Goal: Transaction & Acquisition: Purchase product/service

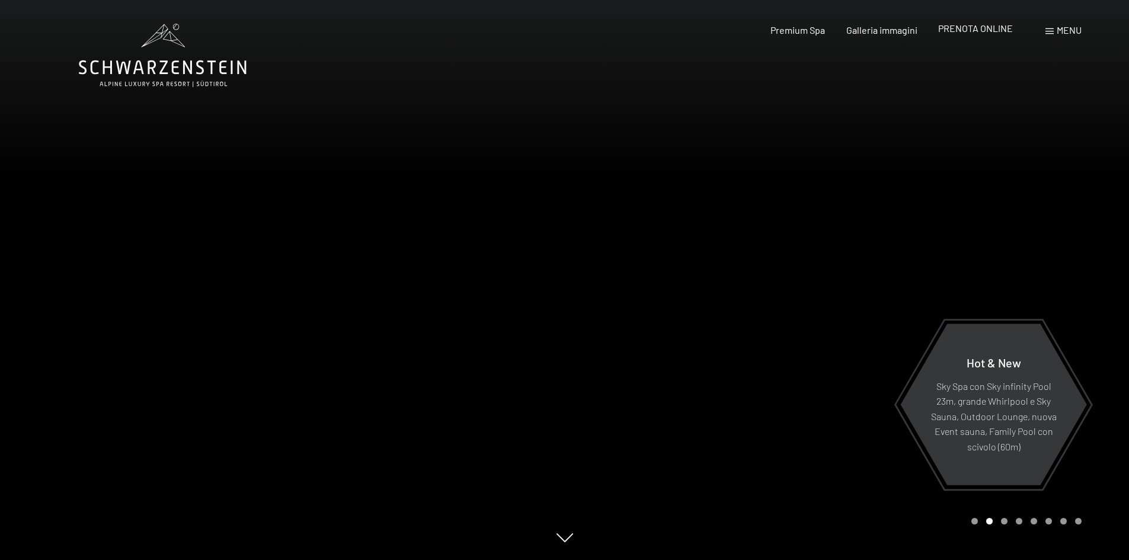
click at [974, 33] on span "PRENOTA ONLINE" at bounding box center [975, 28] width 75 height 11
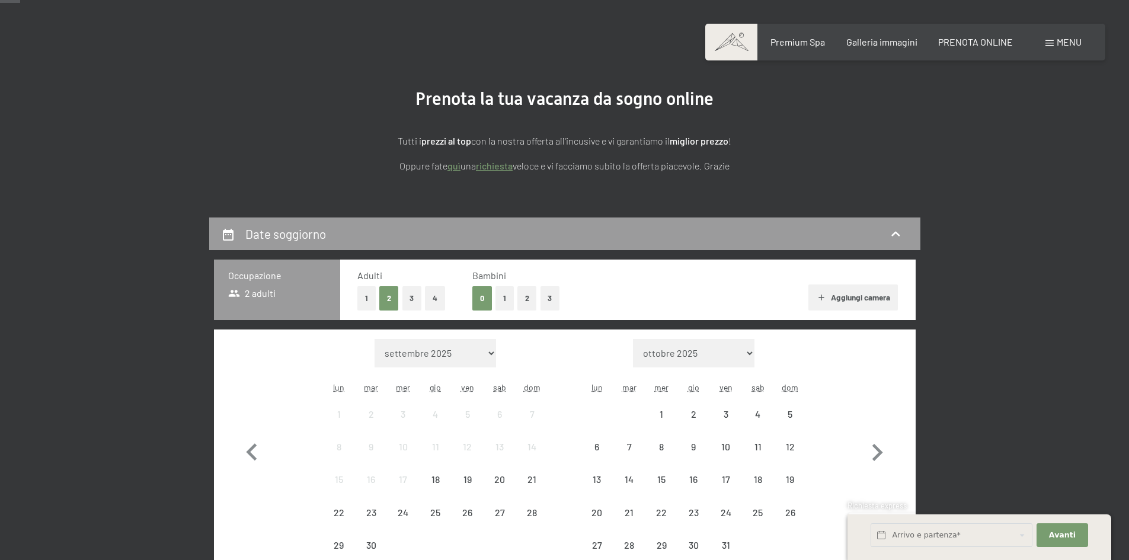
scroll to position [178, 0]
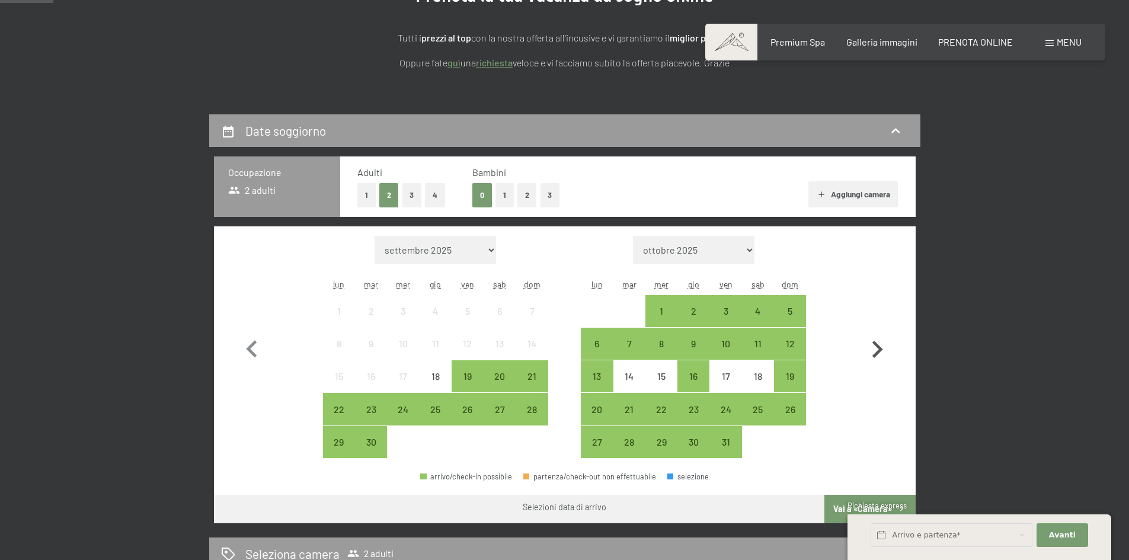
click at [873, 333] on icon "button" at bounding box center [877, 349] width 34 height 34
select select "2025-10-01"
select select "2025-11-01"
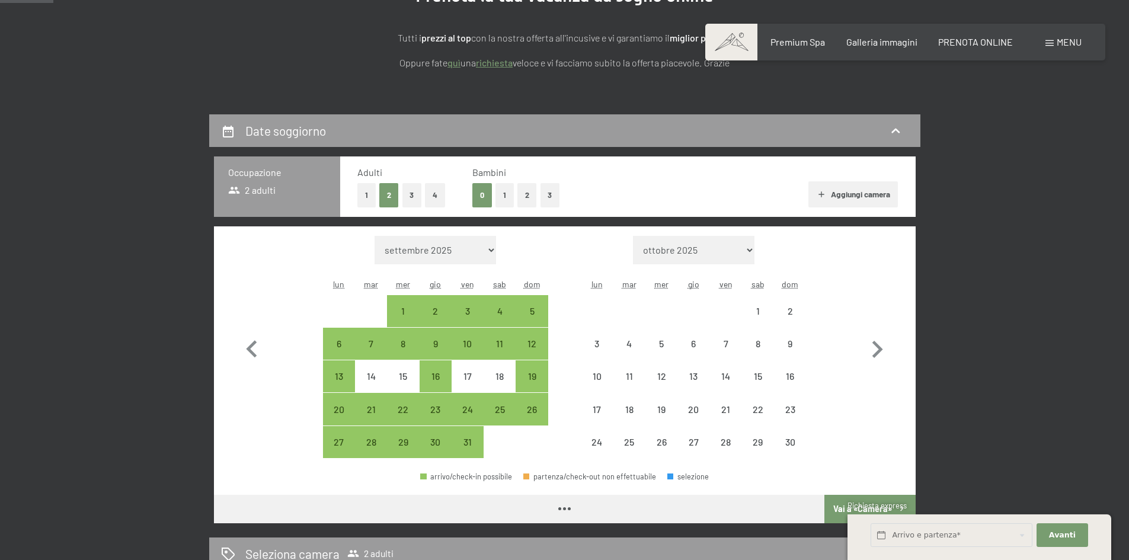
select select "2025-10-01"
select select "2025-11-01"
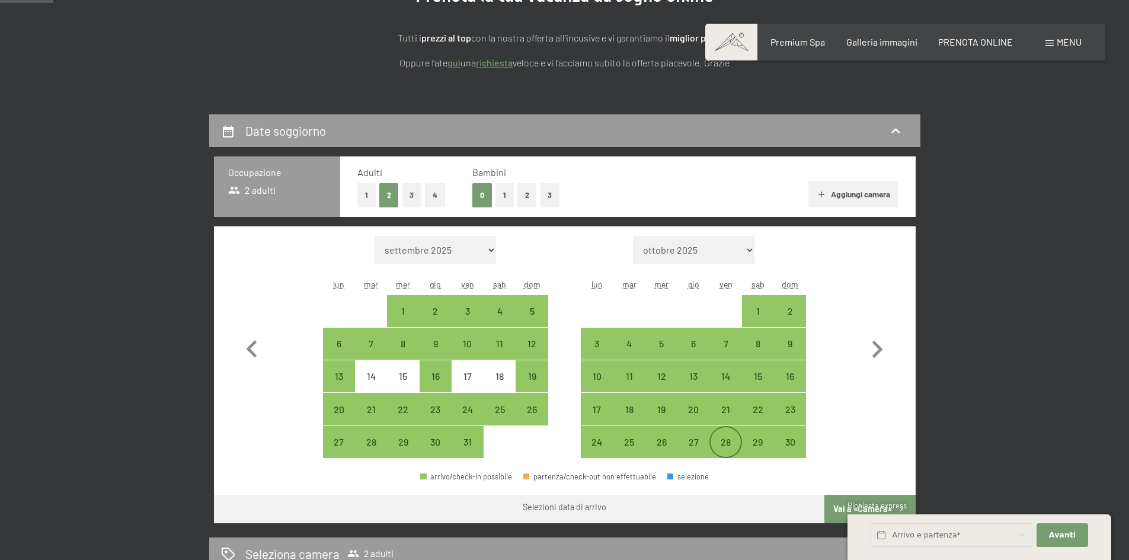
click at [725, 441] on div "28" at bounding box center [726, 452] width 30 height 30
select select "2025-10-01"
select select "2025-11-01"
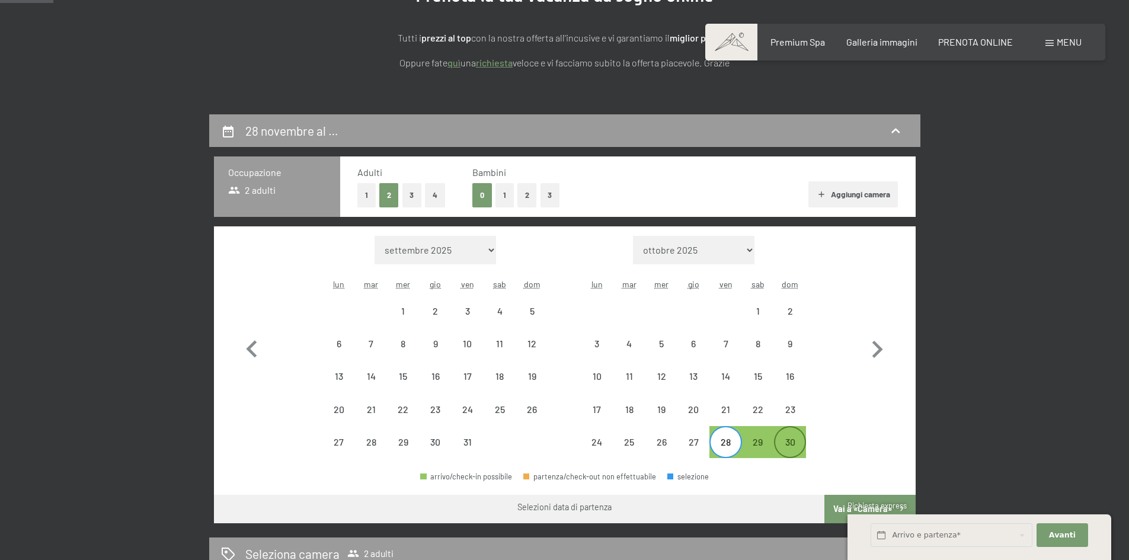
click at [797, 439] on div "30" at bounding box center [790, 452] width 30 height 30
select select "2025-10-01"
select select "2025-11-01"
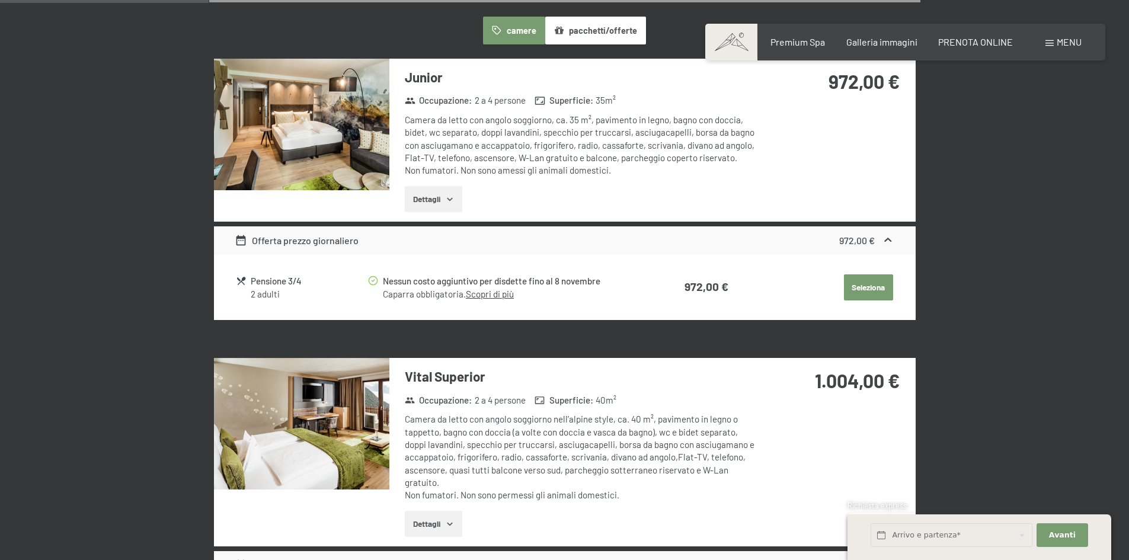
scroll to position [770, 0]
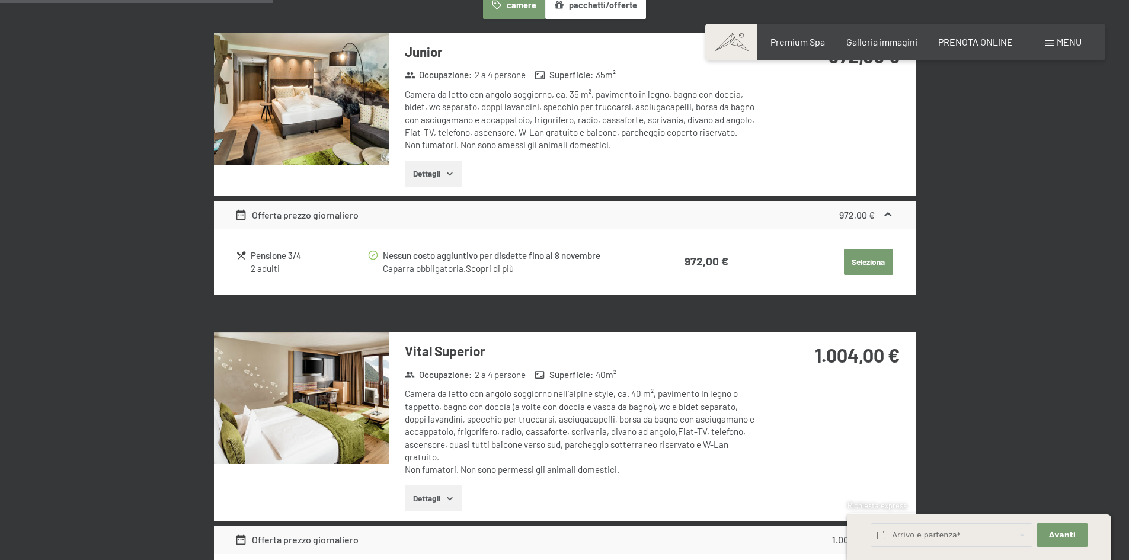
click at [507, 265] on link "Scopri di più" at bounding box center [490, 268] width 48 height 11
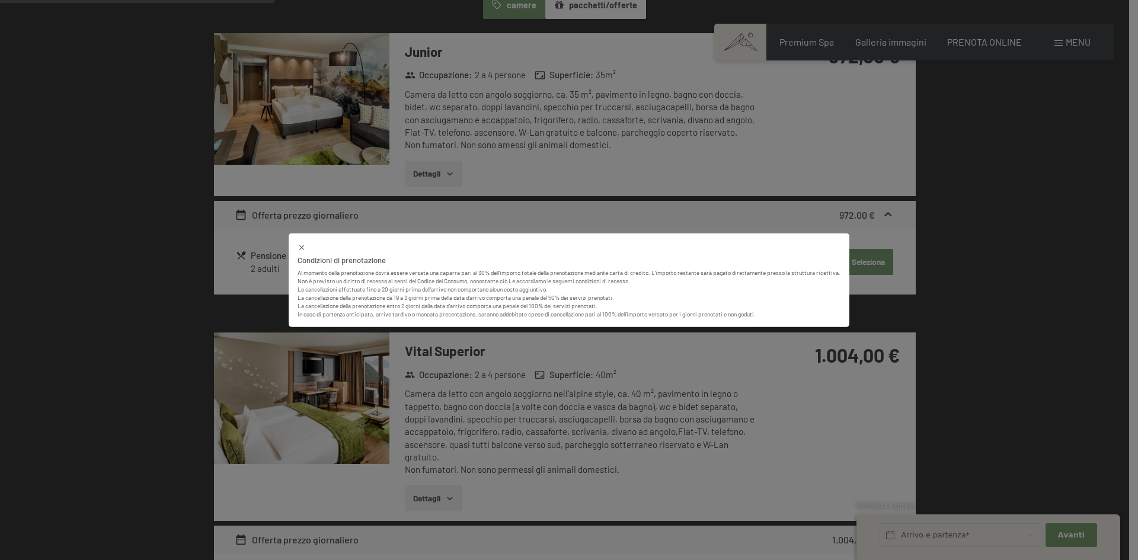
click at [297, 249] on icon at bounding box center [301, 247] width 8 height 8
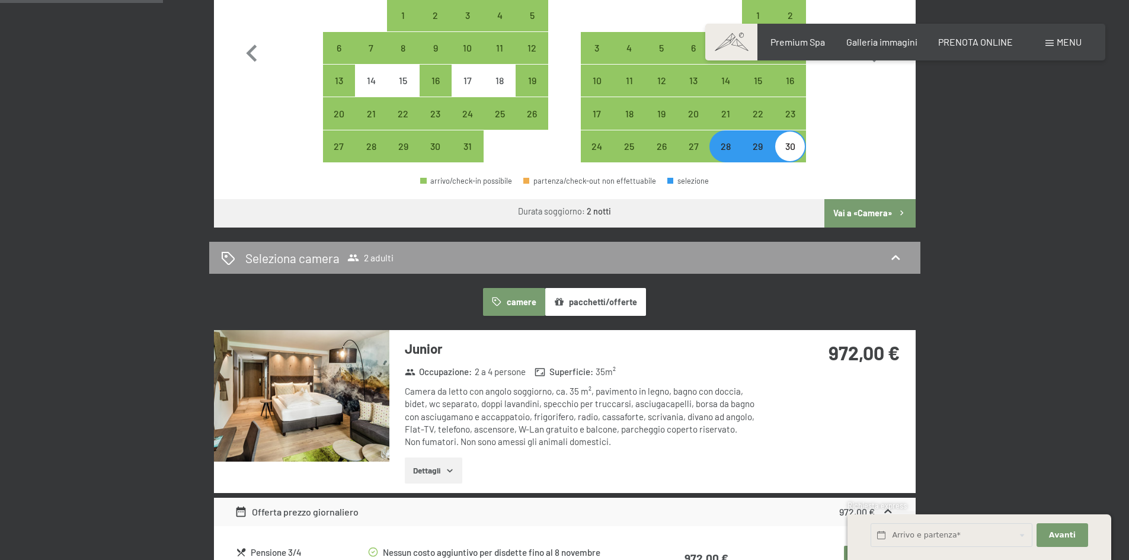
scroll to position [474, 0]
click at [625, 300] on button "pacchetti/offerte" at bounding box center [595, 300] width 101 height 27
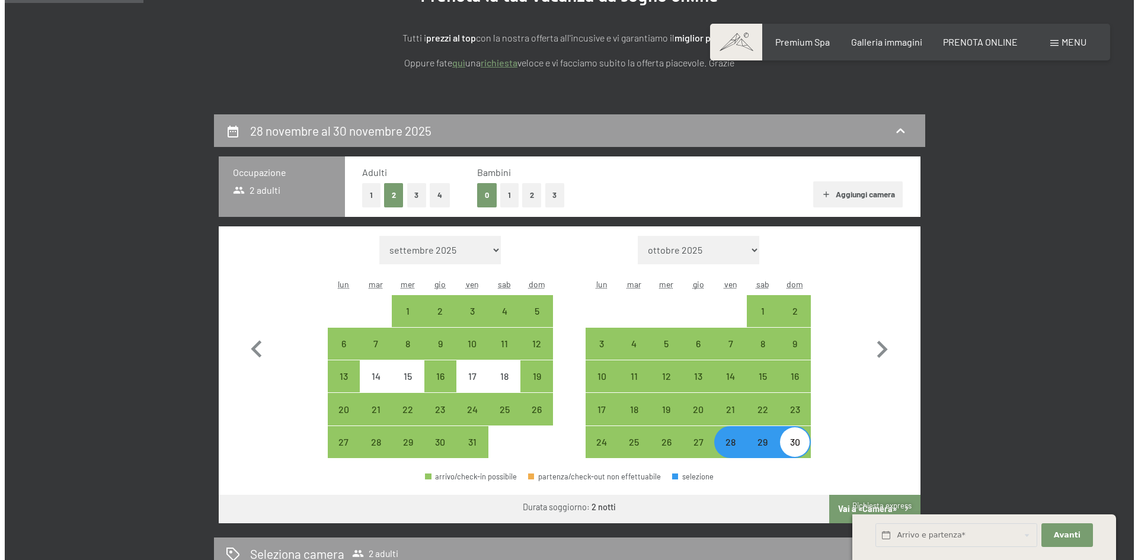
scroll to position [0, 0]
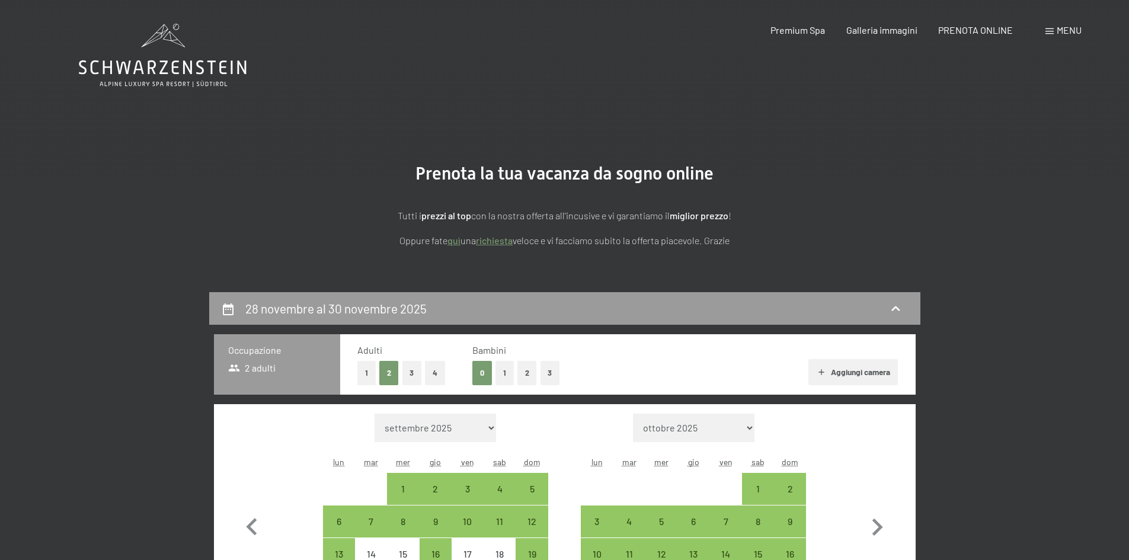
click at [1062, 31] on span "Menu" at bounding box center [1069, 29] width 25 height 11
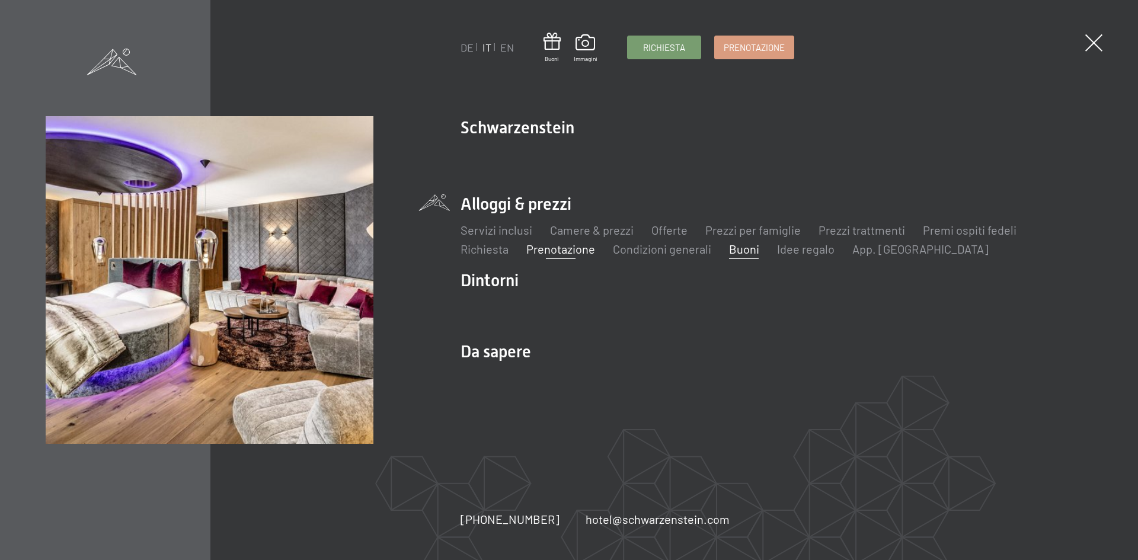
click at [748, 248] on link "Buoni" at bounding box center [743, 249] width 30 height 14
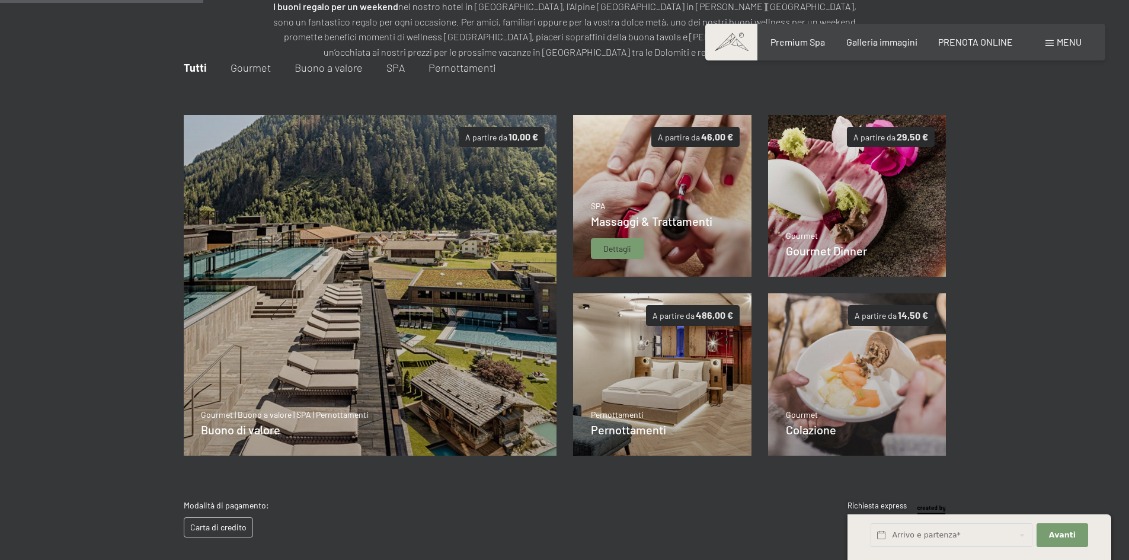
click at [718, 156] on img at bounding box center [662, 196] width 178 height 162
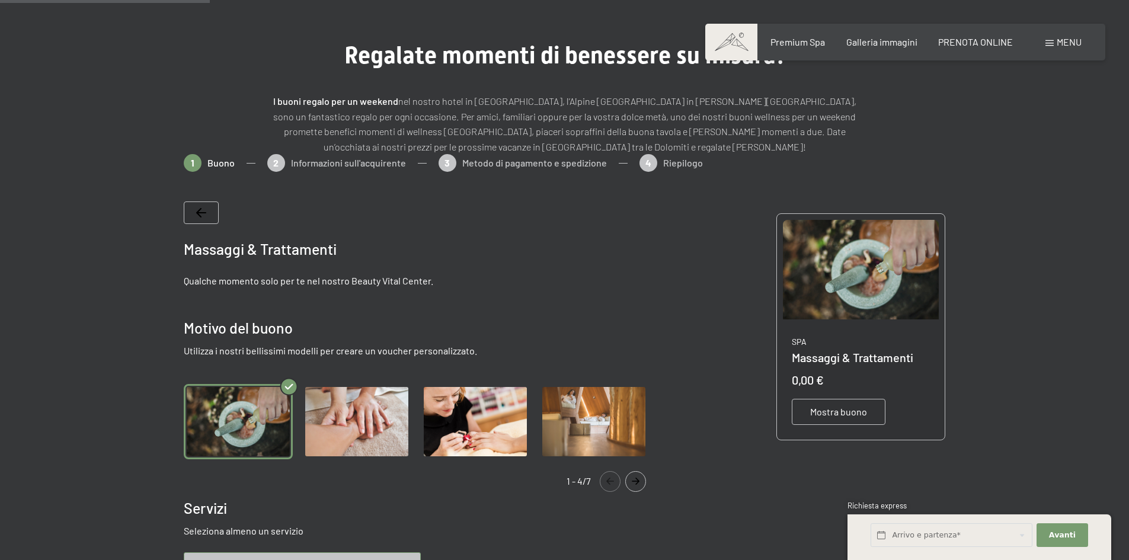
scroll to position [53, 0]
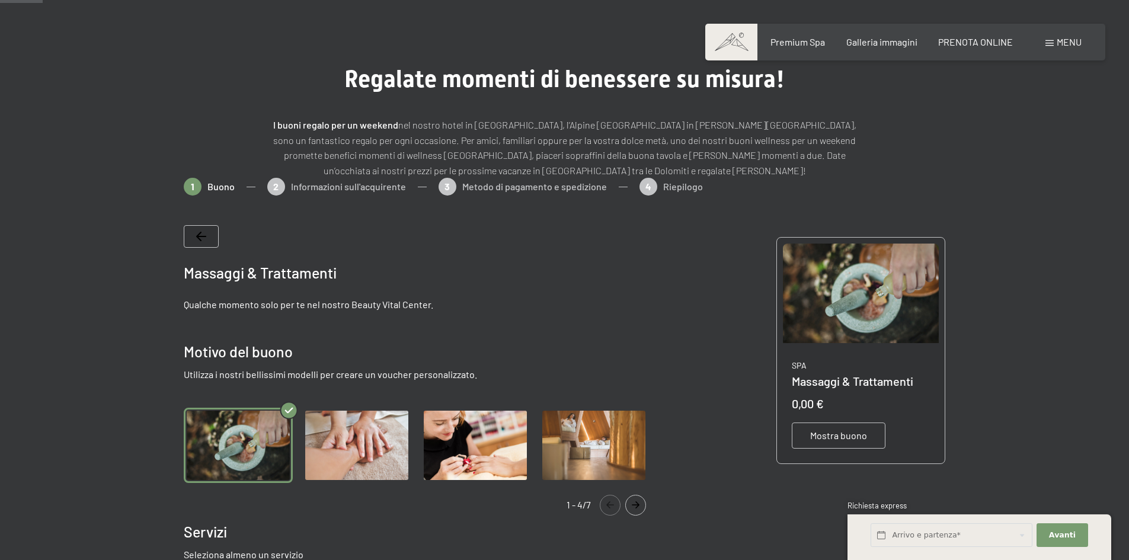
click at [641, 498] on button "Navigate to next slide" at bounding box center [635, 505] width 21 height 21
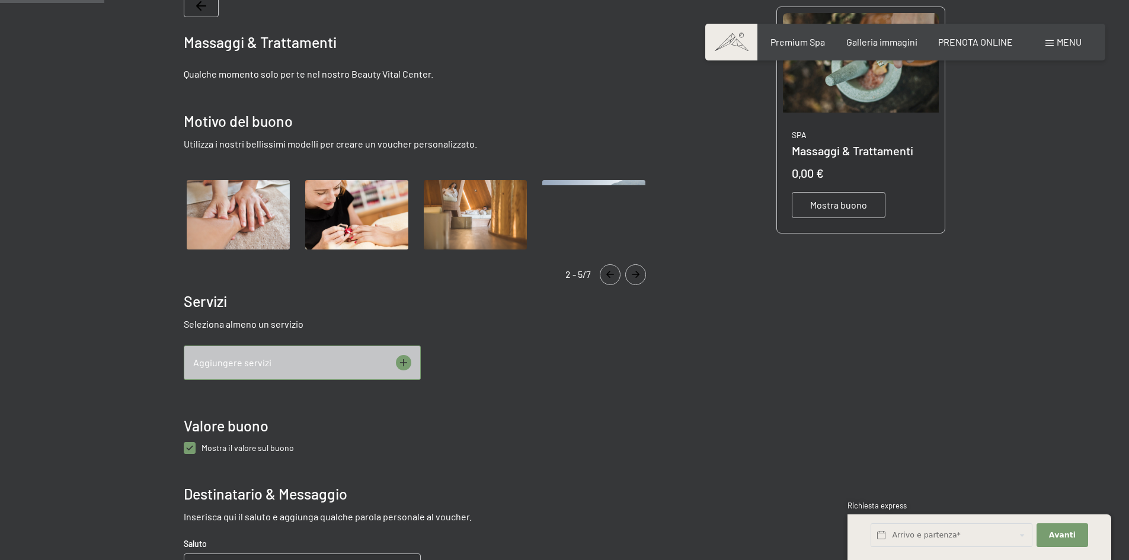
scroll to position [350, 0]
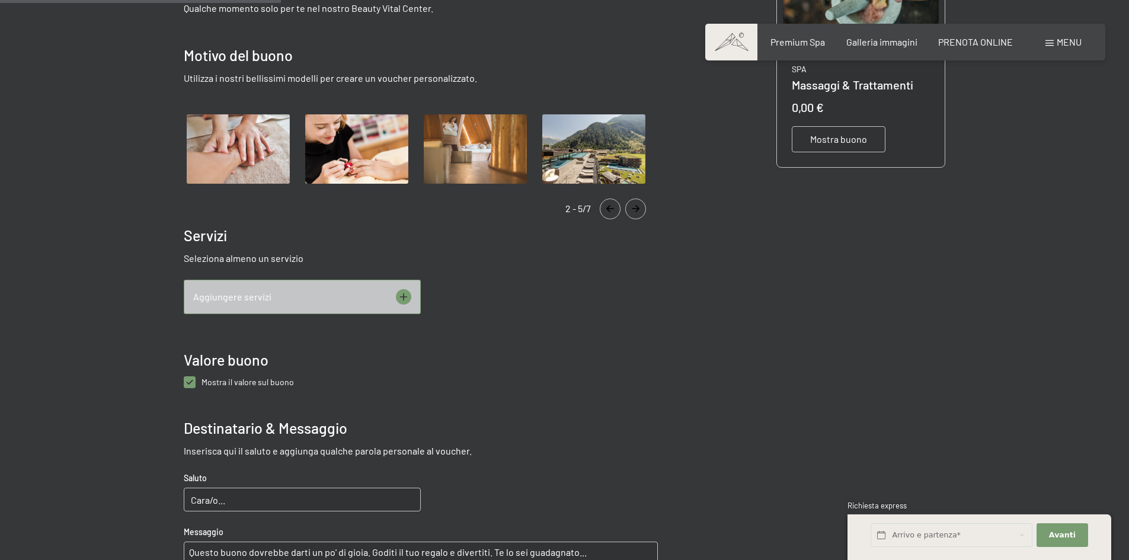
click at [633, 214] on button "Navigate to next slide" at bounding box center [635, 209] width 21 height 21
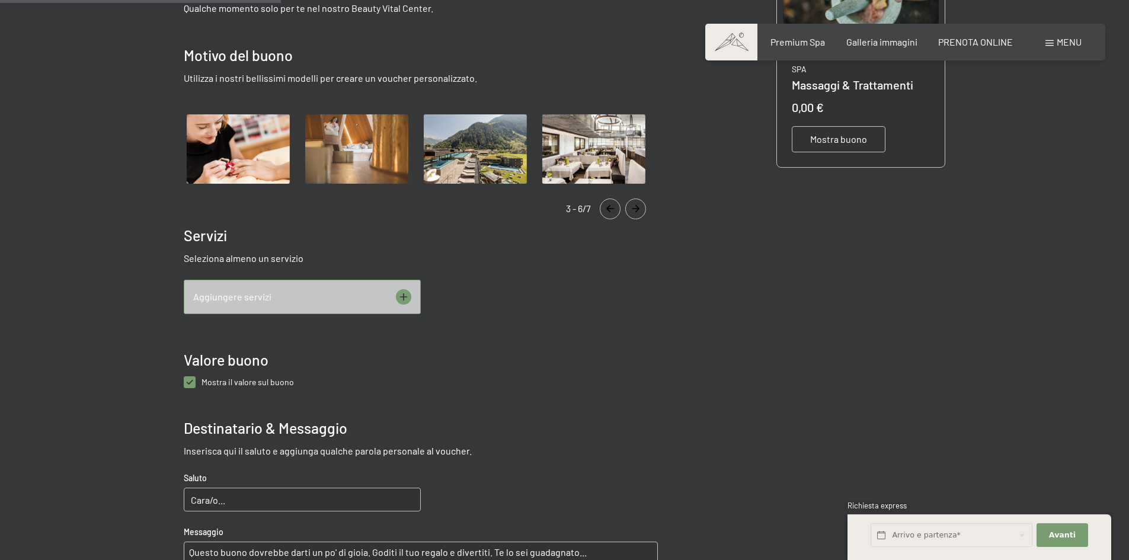
click at [633, 214] on button "Navigate to next slide" at bounding box center [635, 209] width 21 height 21
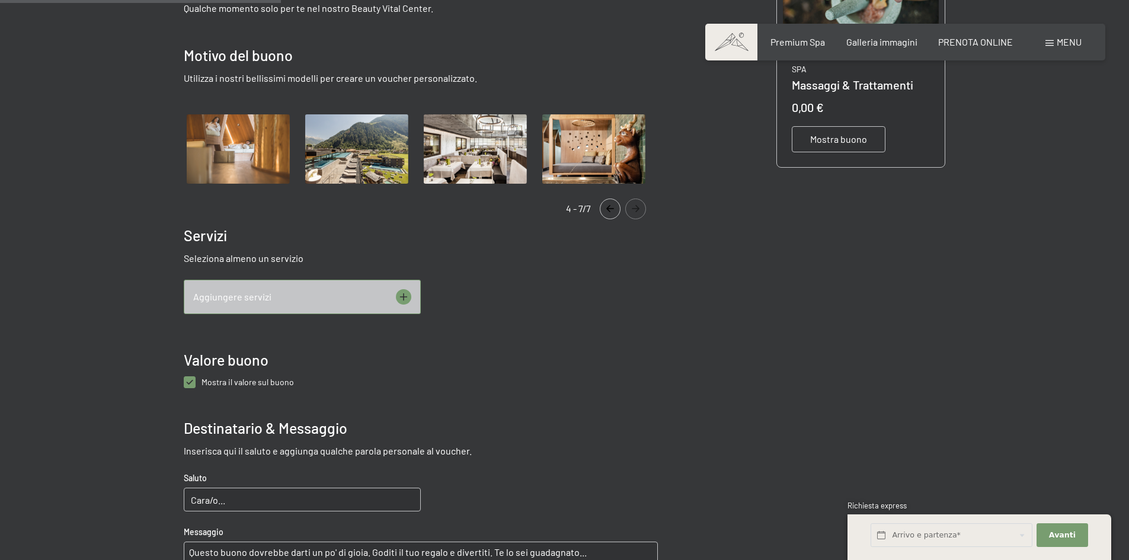
click at [633, 214] on button "Navigate to next slide" at bounding box center [635, 209] width 21 height 21
click at [612, 208] on icon "Navigate to previous slide" at bounding box center [610, 208] width 20 height 7
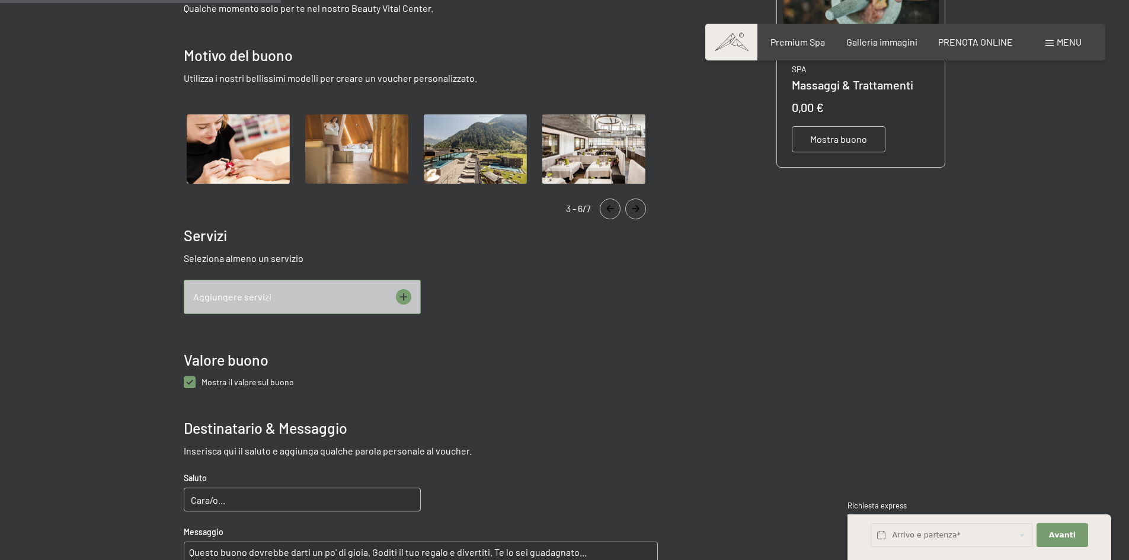
click at [612, 208] on icon "Navigate to previous slide" at bounding box center [610, 208] width 20 height 7
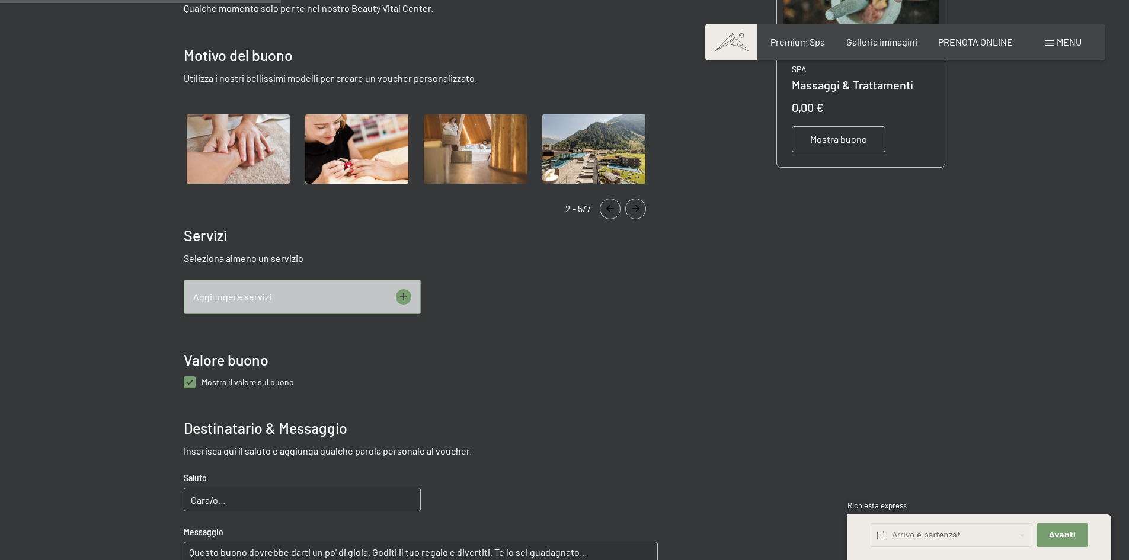
click at [612, 208] on icon "Navigate to previous slide" at bounding box center [610, 208] width 20 height 7
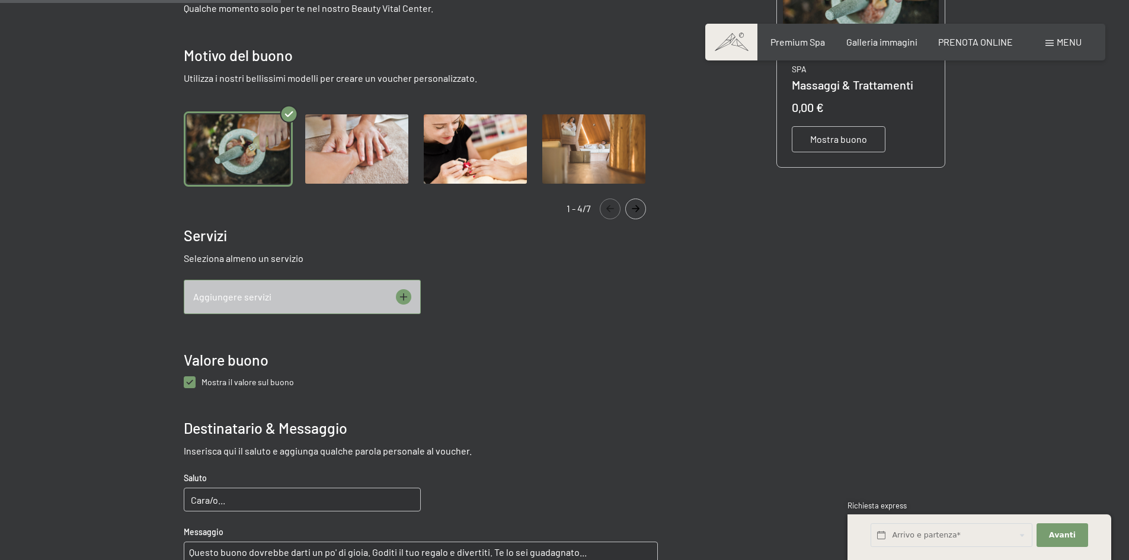
click at [599, 150] on img "Gallery" at bounding box center [593, 148] width 109 height 75
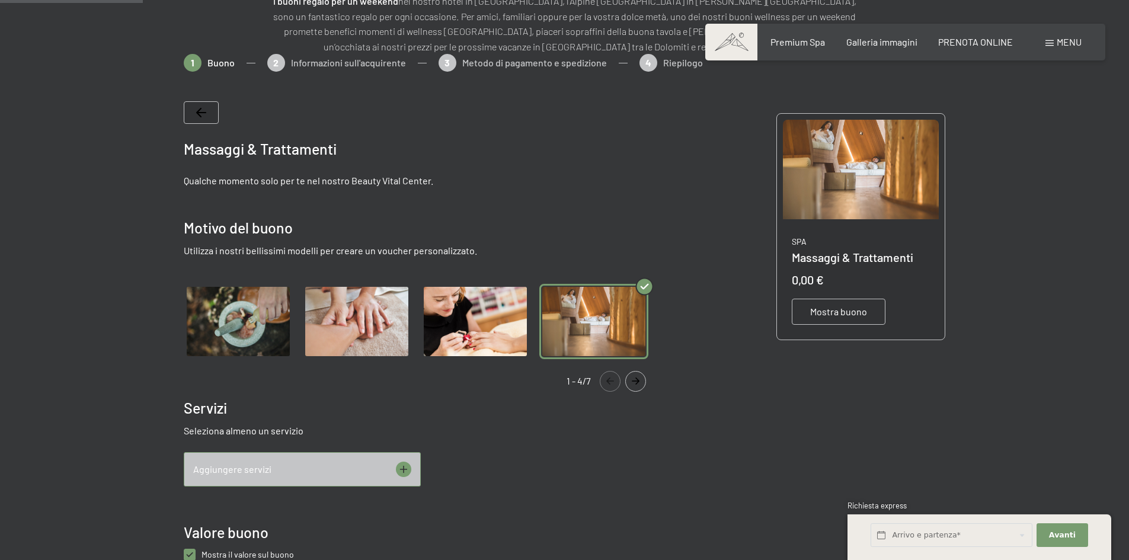
scroll to position [178, 0]
click at [238, 317] on img "Gallery" at bounding box center [238, 320] width 109 height 75
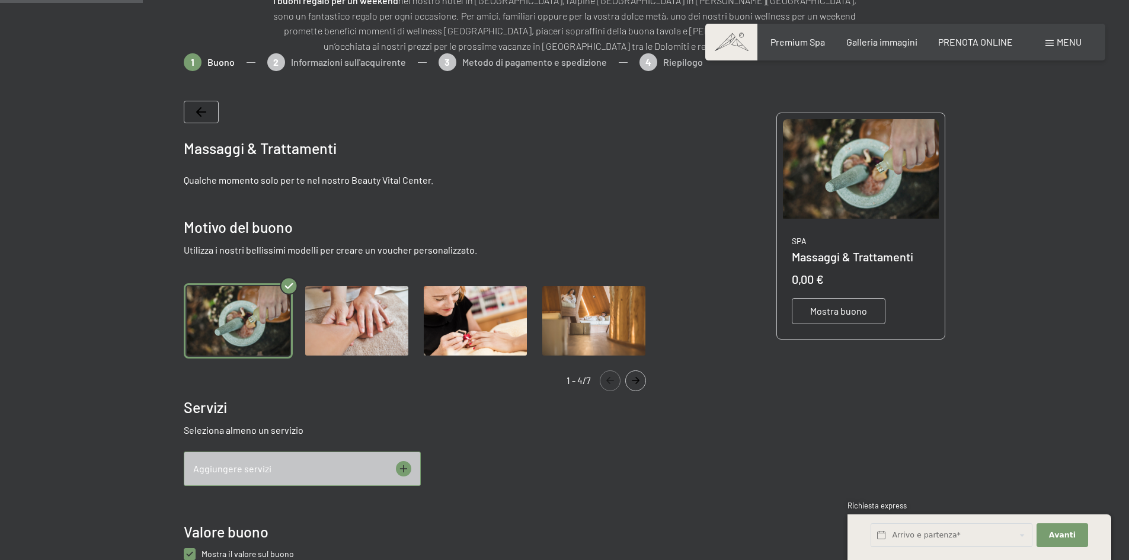
click at [817, 314] on span "Mostra buono" at bounding box center [838, 311] width 57 height 13
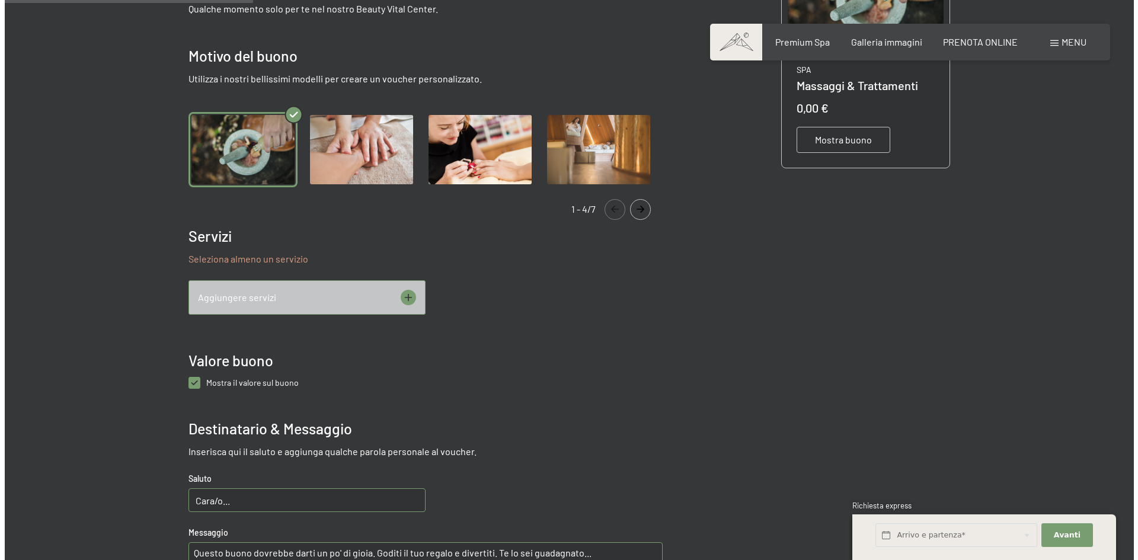
scroll to position [350, 0]
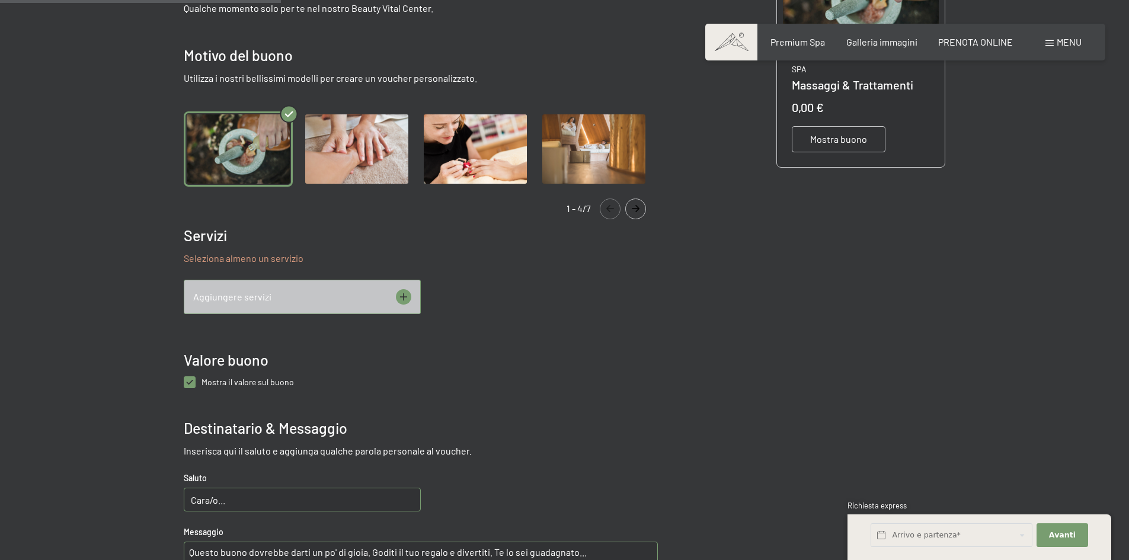
click at [411, 292] on div "Aggiungere servizi" at bounding box center [302, 297] width 237 height 34
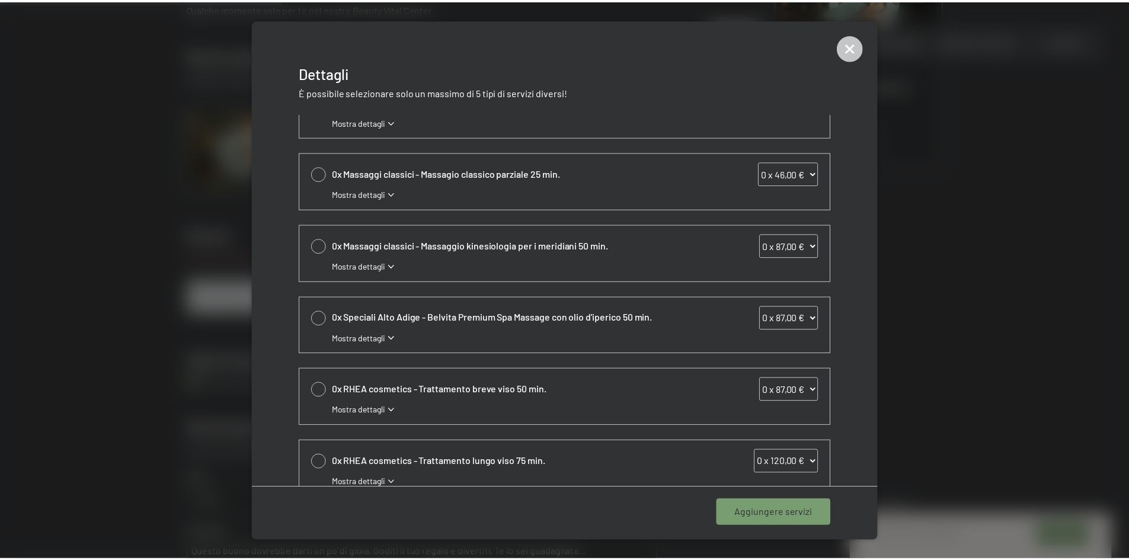
scroll to position [0, 0]
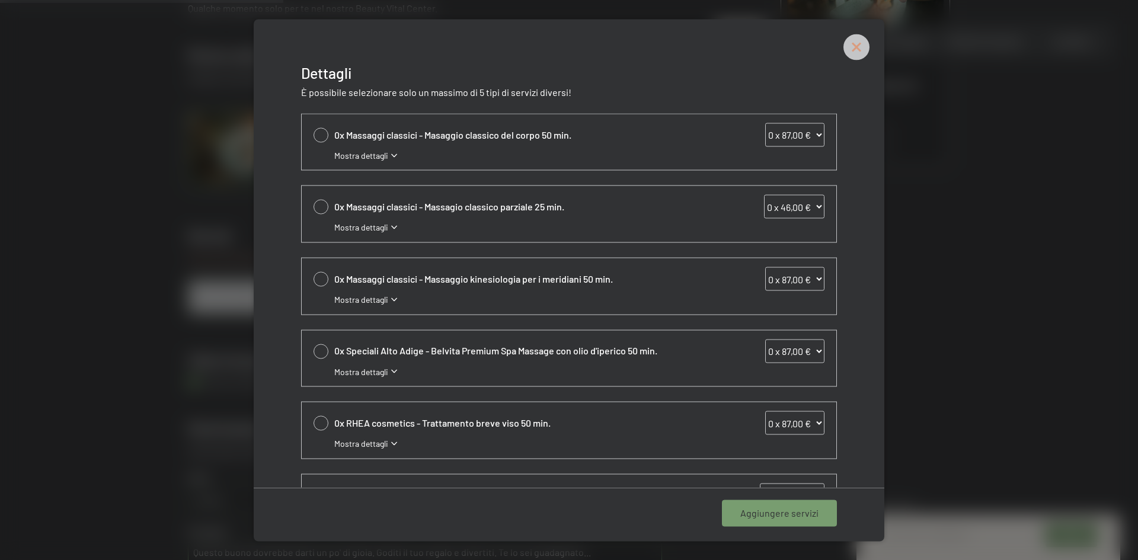
click at [845, 51] on icon at bounding box center [856, 47] width 26 height 26
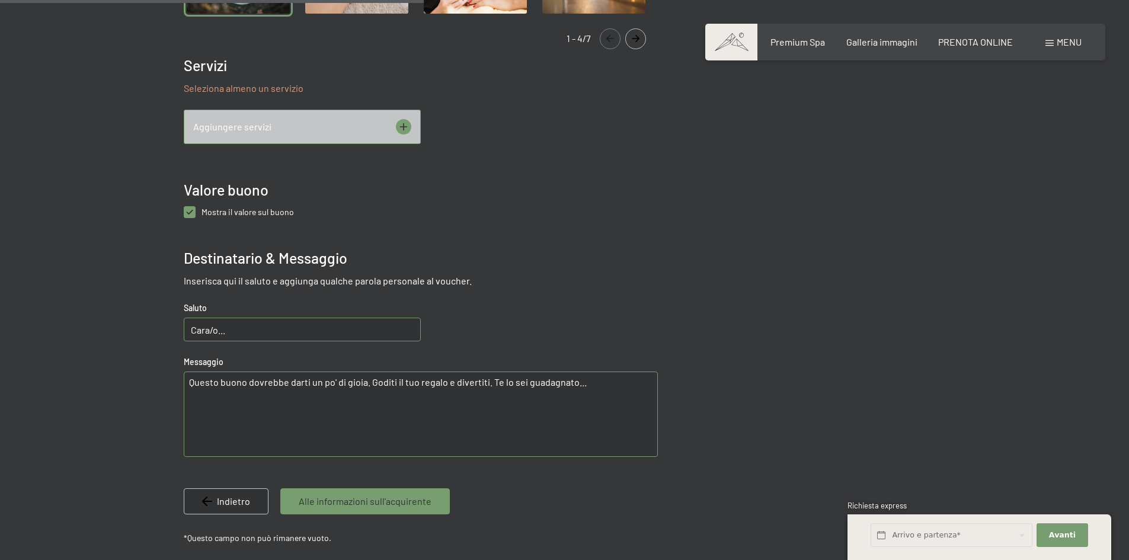
scroll to position [527, 0]
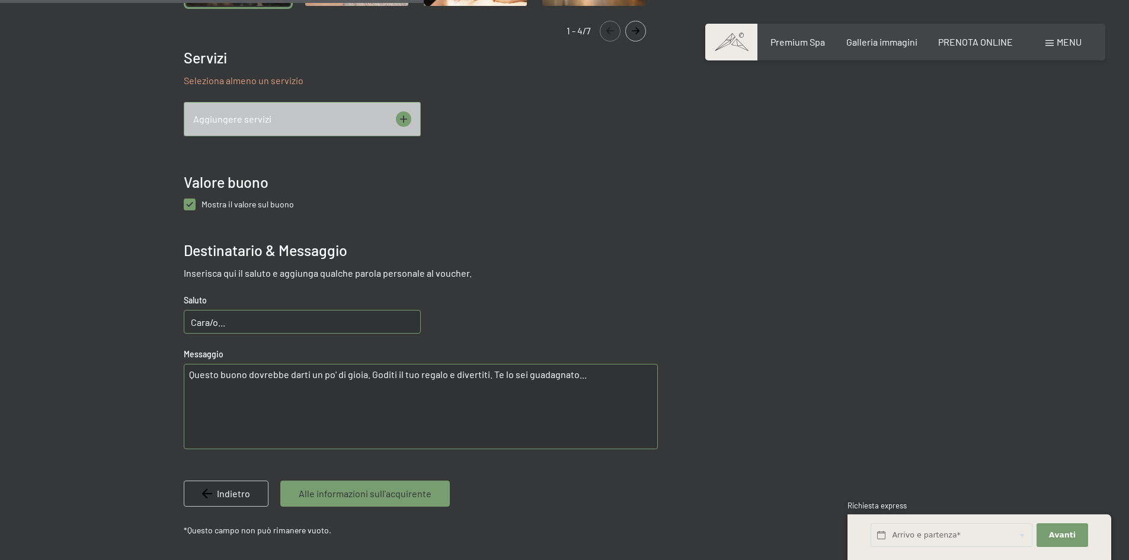
click at [192, 207] on buono "checkbox" at bounding box center [190, 205] width 12 height 12
checkbox buono "false"
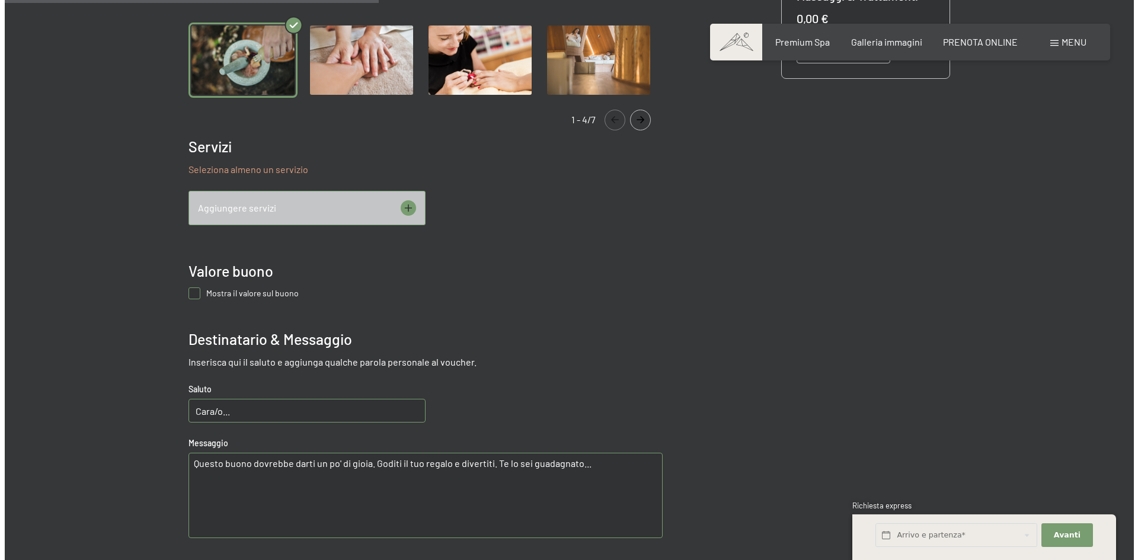
scroll to position [409, 0]
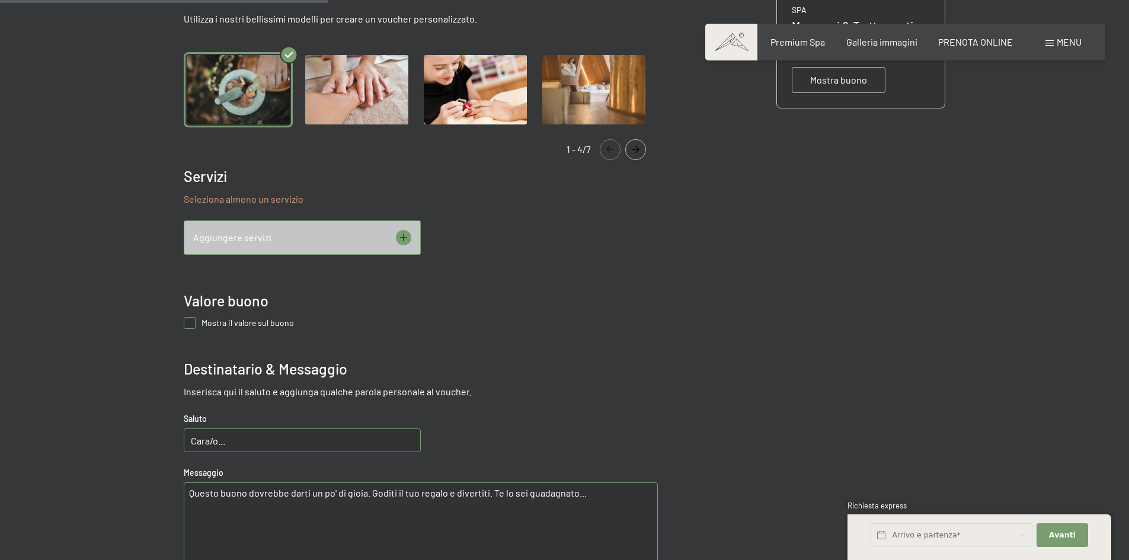
click at [324, 228] on div "Aggiungere servizi" at bounding box center [302, 237] width 237 height 34
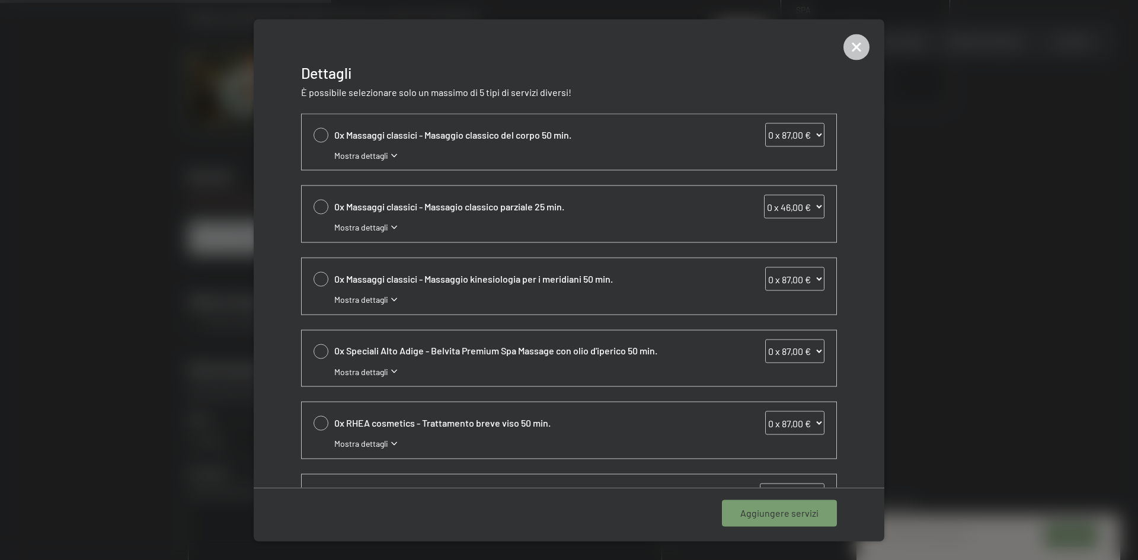
click at [369, 300] on span "Mostra dettagli" at bounding box center [361, 300] width 54 height 12
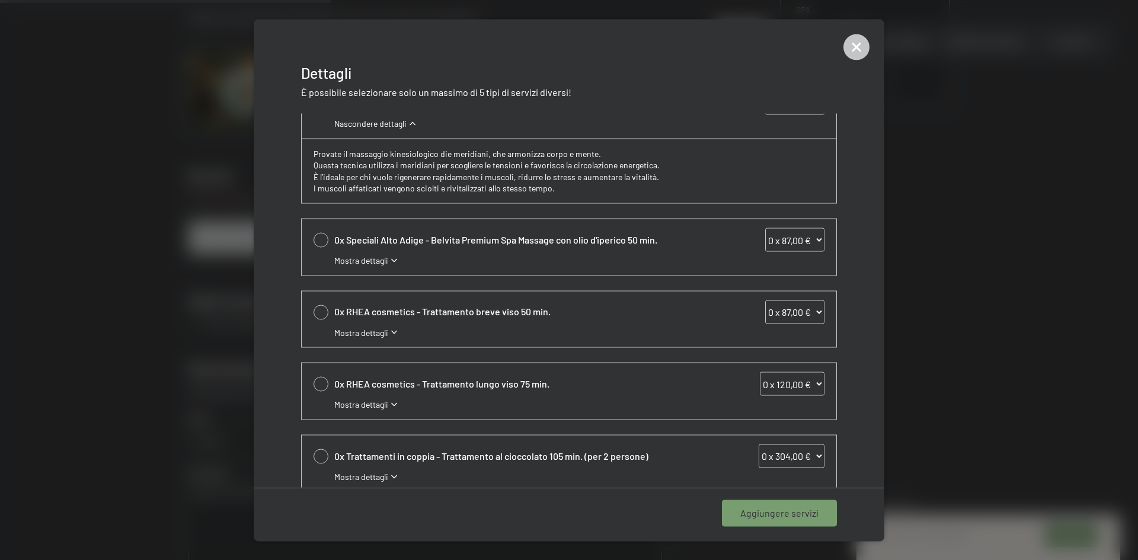
scroll to position [178, 0]
click at [361, 256] on span "Mostra dettagli" at bounding box center [361, 259] width 54 height 12
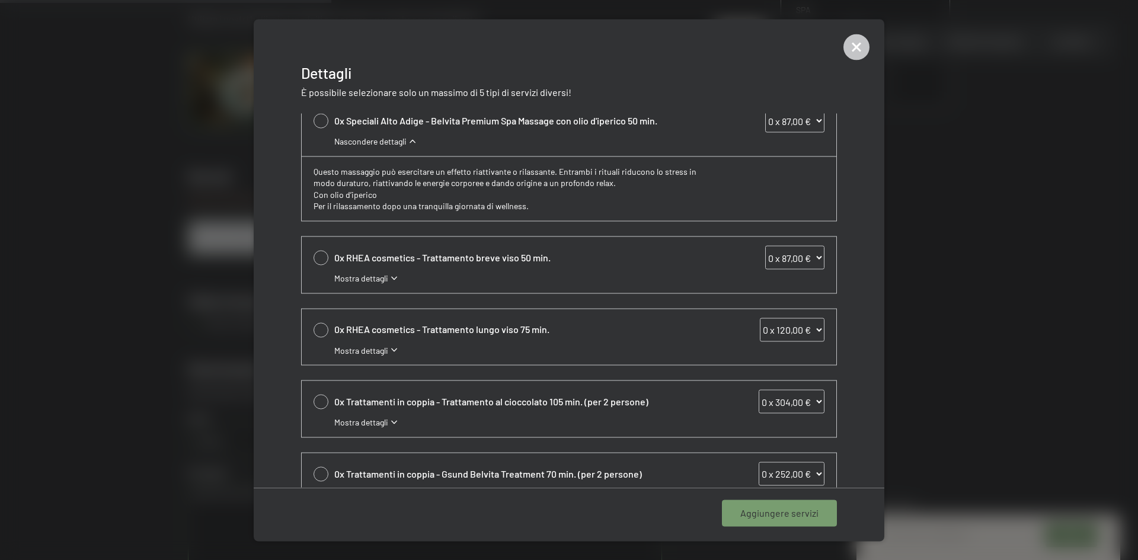
scroll to position [296, 0]
click at [379, 275] on span "Mostra dettagli" at bounding box center [361, 277] width 54 height 12
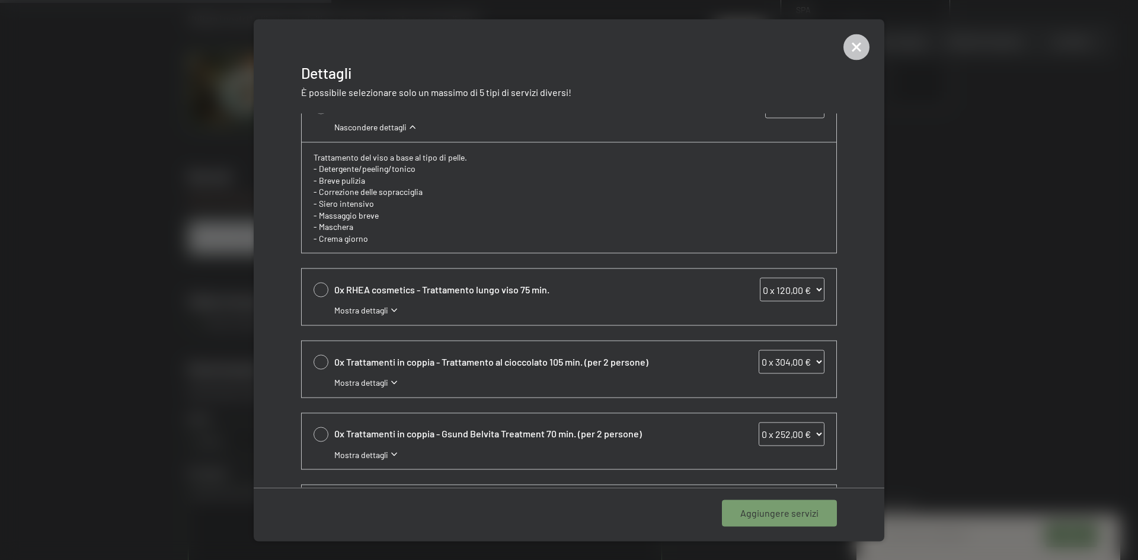
scroll to position [474, 0]
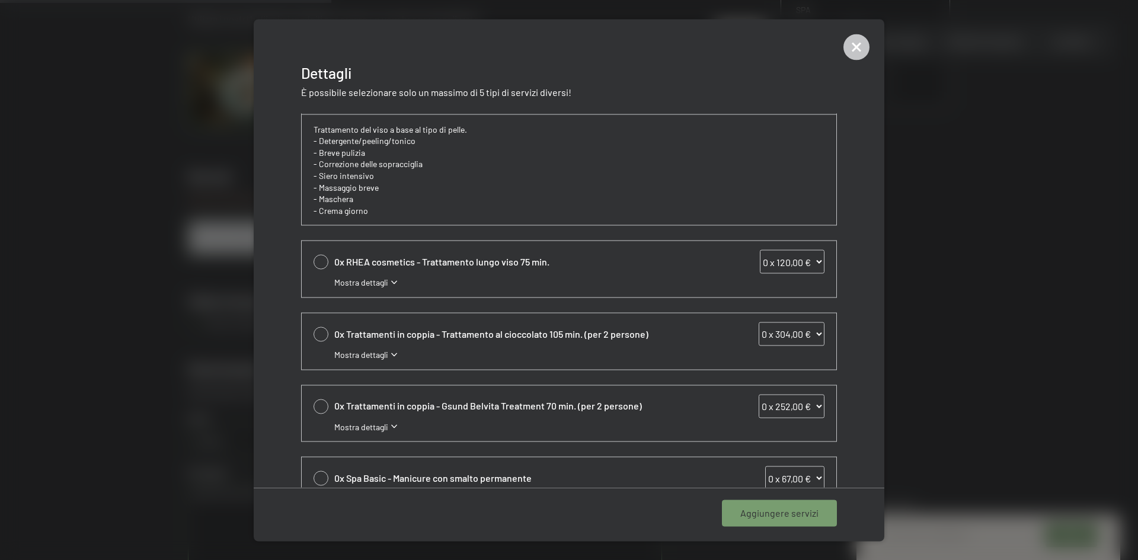
click at [352, 282] on span "Mostra dettagli" at bounding box center [361, 283] width 54 height 12
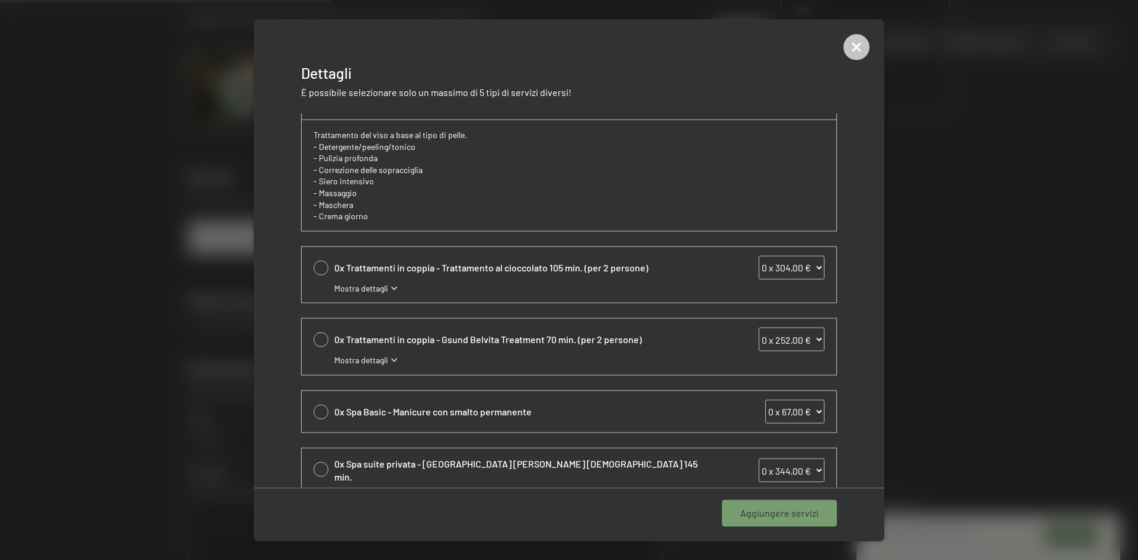
scroll to position [684, 0]
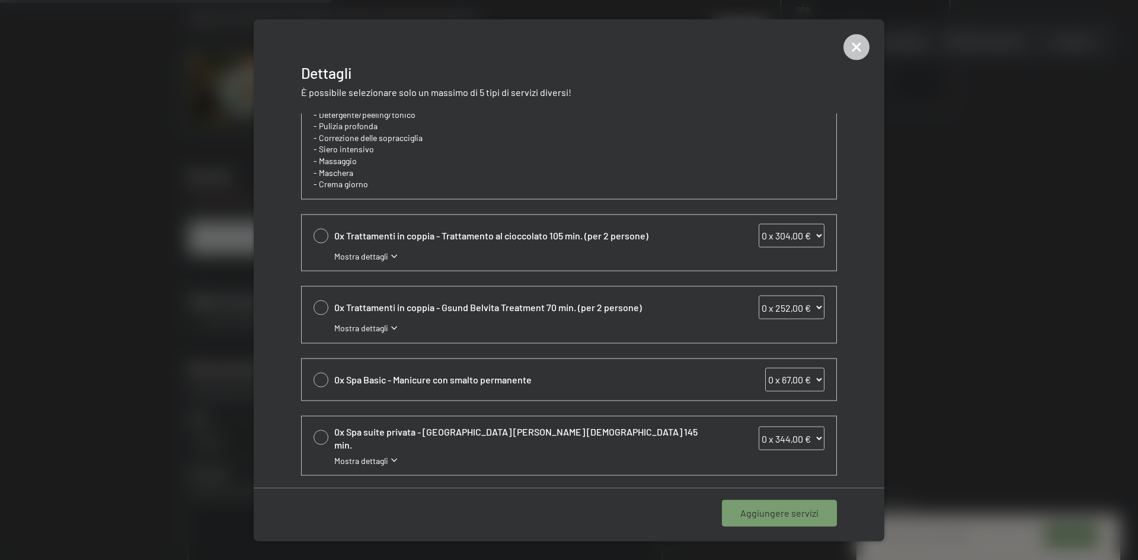
click at [507, 373] on span "0x Spa Basic - Manicure con smalto permanente" at bounding box center [517, 379] width 367 height 13
click at [365, 458] on span "Mostra dettagli" at bounding box center [361, 461] width 54 height 12
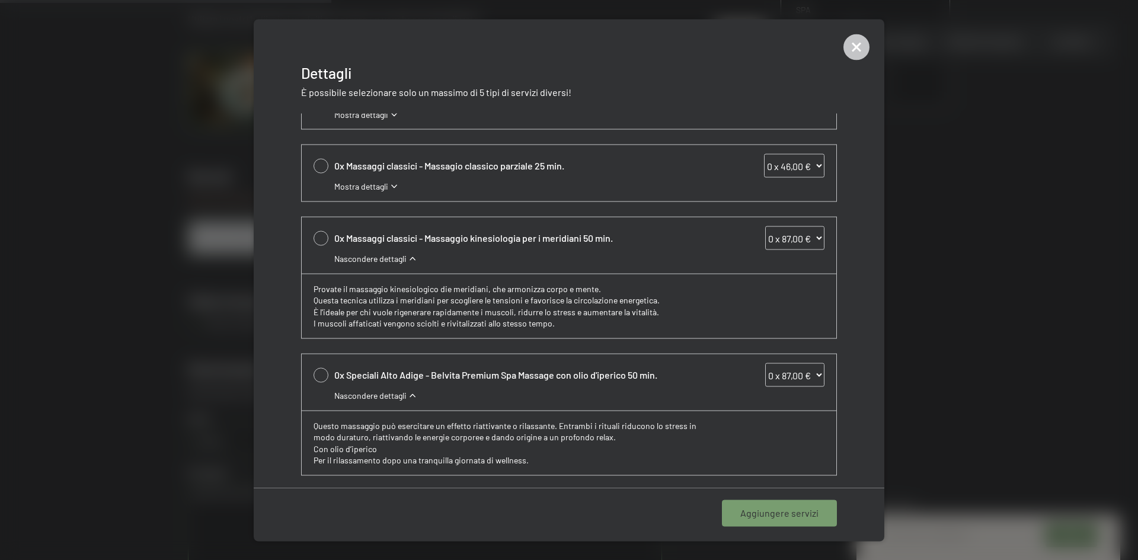
scroll to position [0, 0]
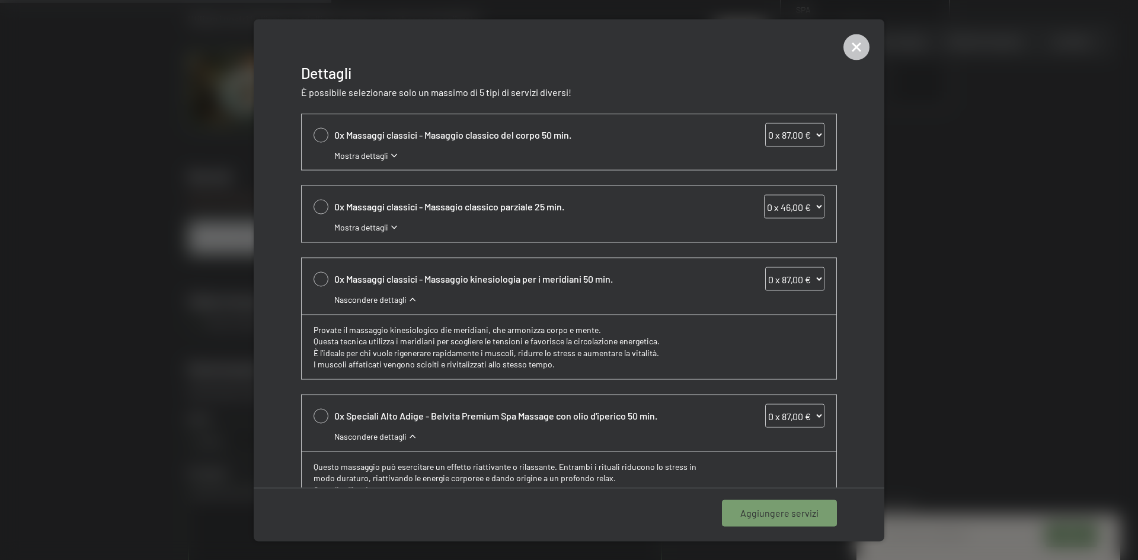
click at [321, 281] on div at bounding box center [320, 279] width 15 height 15
select select "1"
click at [324, 205] on div at bounding box center [320, 207] width 15 height 15
click at [324, 204] on icon at bounding box center [321, 206] width 14 height 5
select select "0"
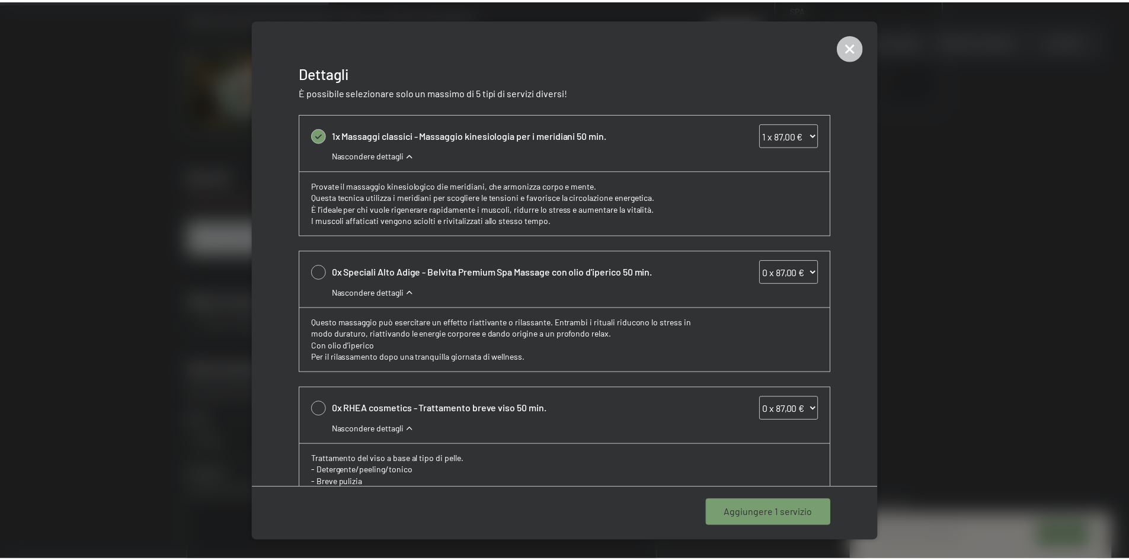
scroll to position [178, 0]
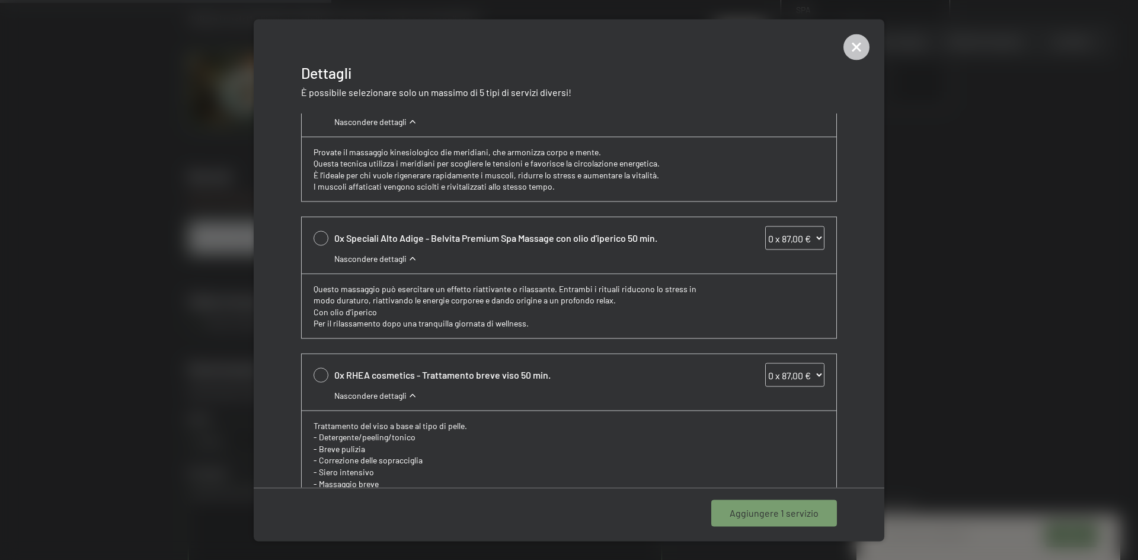
click at [316, 375] on div at bounding box center [320, 375] width 15 height 15
select select "1"
click at [743, 507] on span "Aggiungere 2 servizi" at bounding box center [775, 513] width 85 height 13
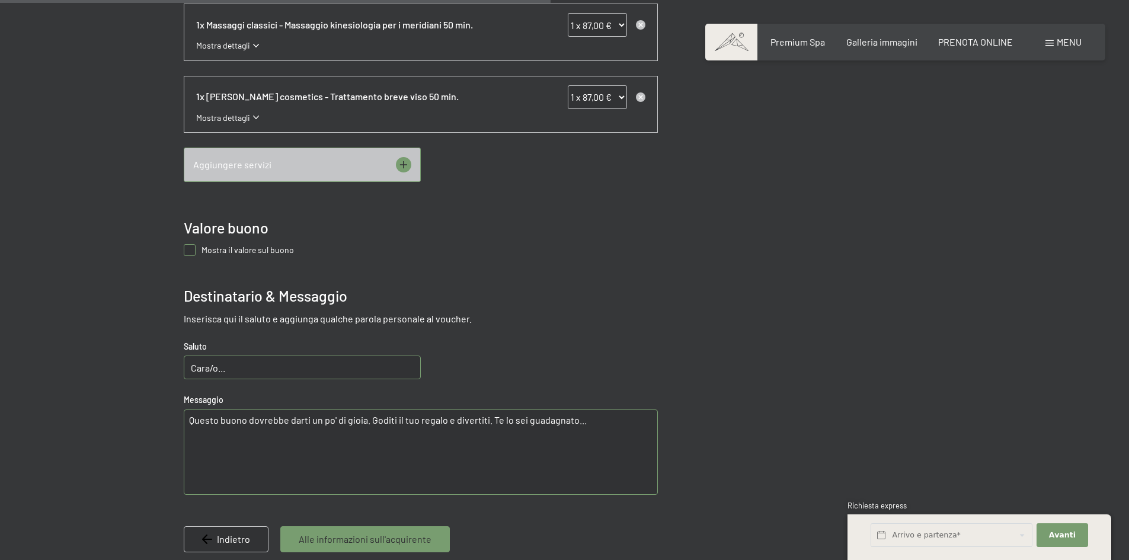
scroll to position [764, 0]
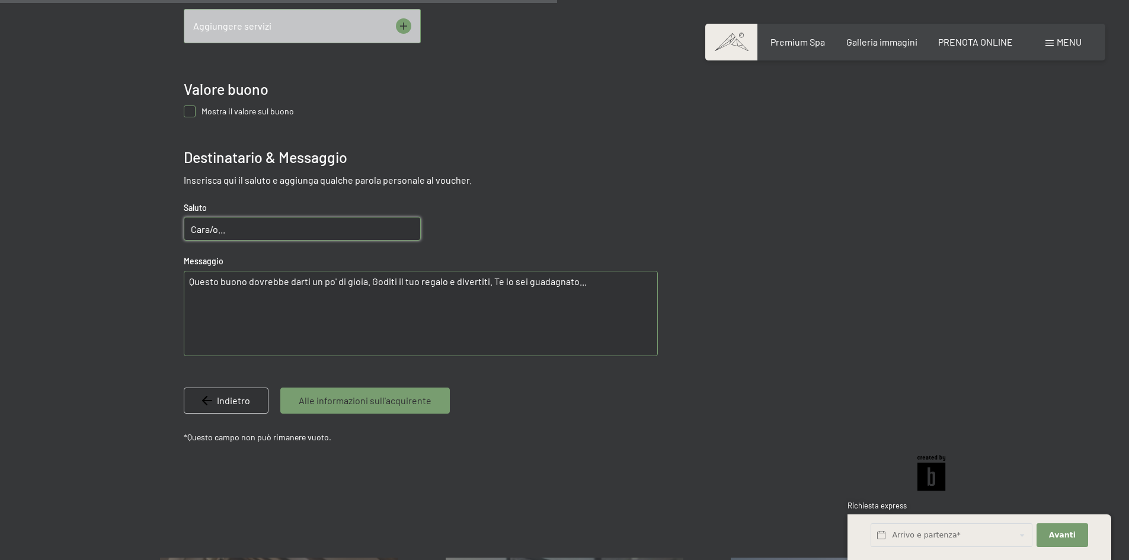
click at [215, 226] on input "Cara/o..." at bounding box center [302, 229] width 237 height 24
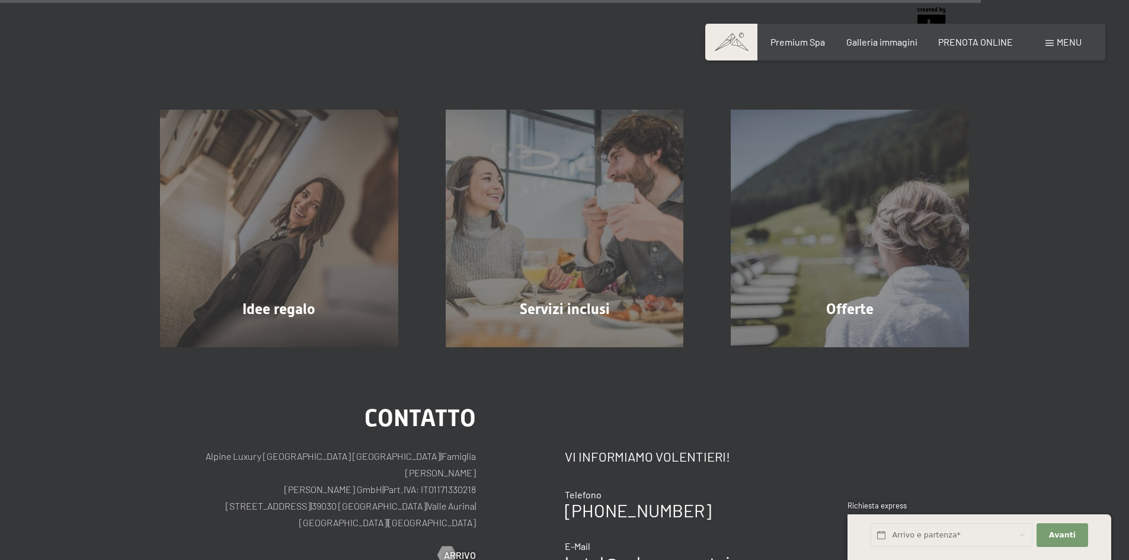
scroll to position [1357, 0]
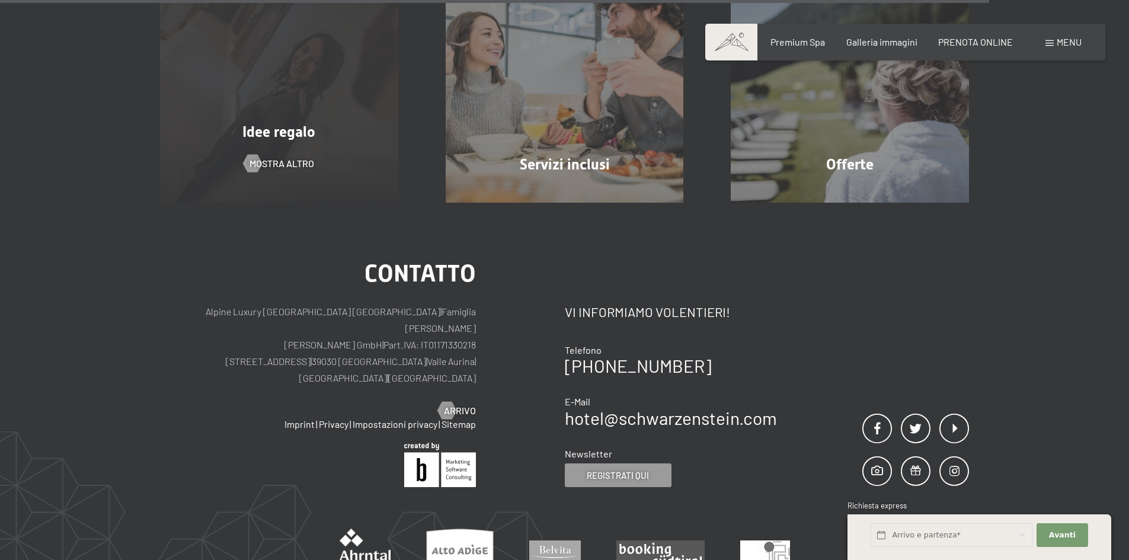
click at [313, 146] on div "Idee regalo mostra altro" at bounding box center [279, 84] width 286 height 238
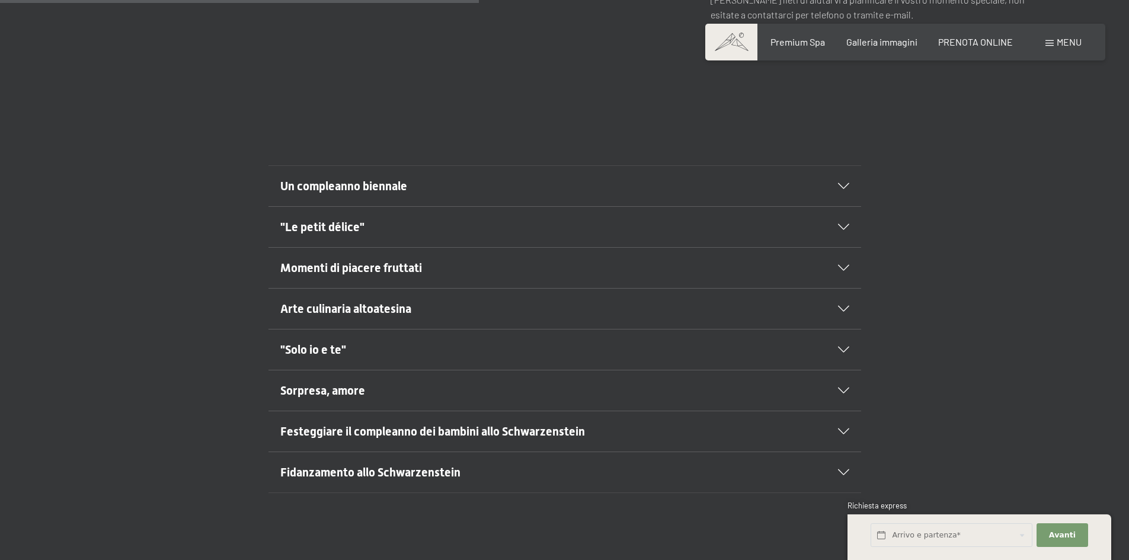
scroll to position [652, 0]
click at [392, 328] on div ""Solo io e te"" at bounding box center [564, 348] width 569 height 40
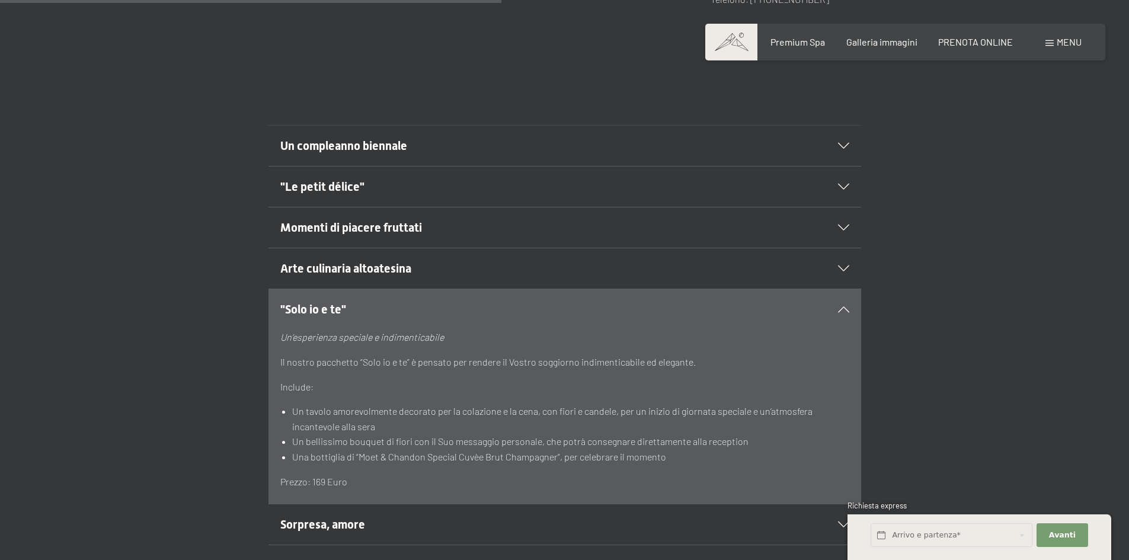
scroll to position [711, 0]
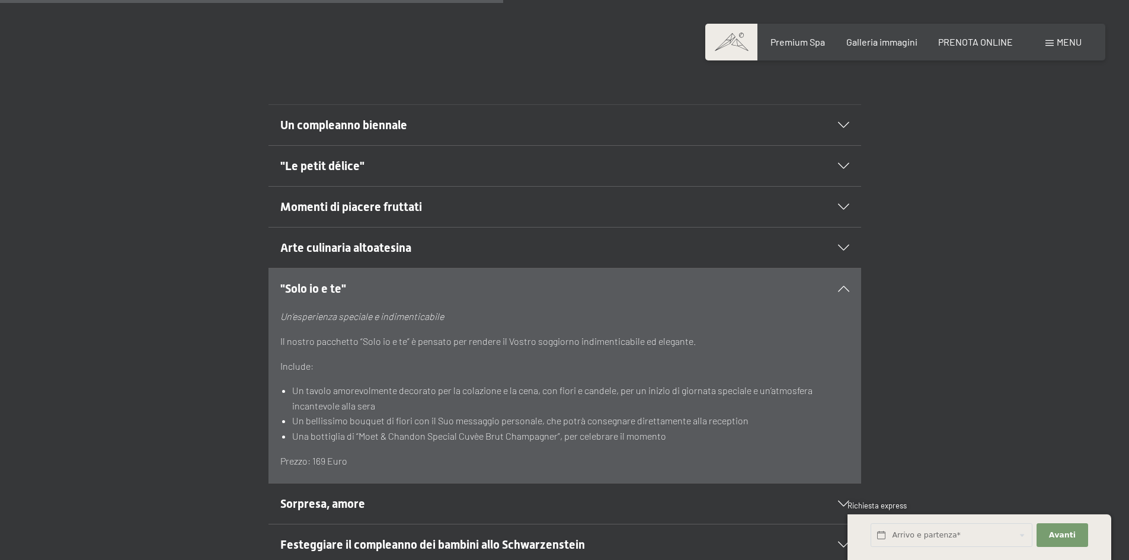
click at [423, 239] on h2 "Arte culinaria altoatesina" at bounding box center [536, 247] width 512 height 17
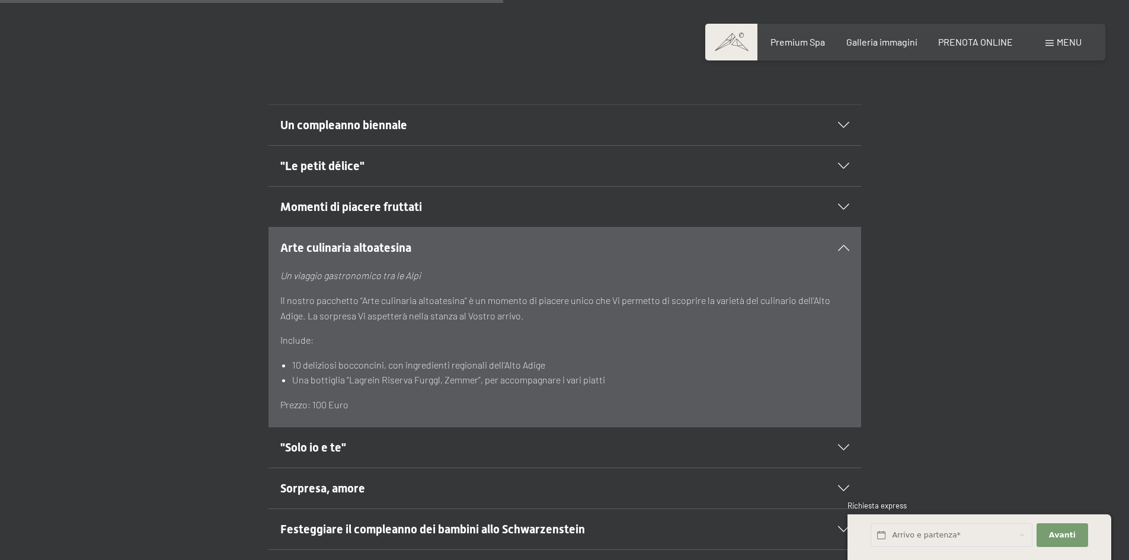
click at [453, 199] on h2 "Momenti di piacere fruttati" at bounding box center [536, 207] width 512 height 17
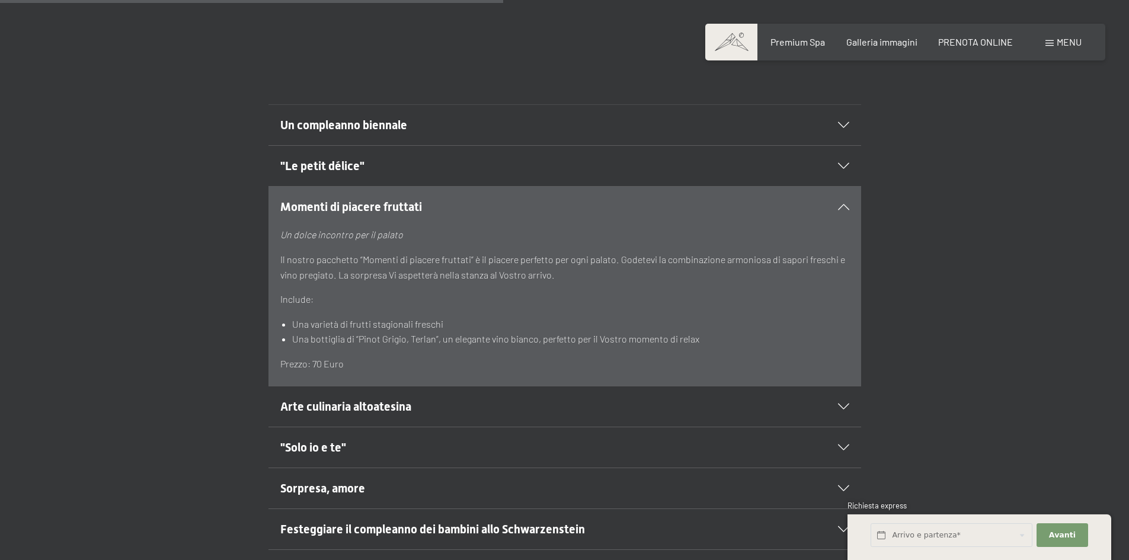
click at [465, 123] on div "Un compleanno biennale" at bounding box center [564, 125] width 569 height 40
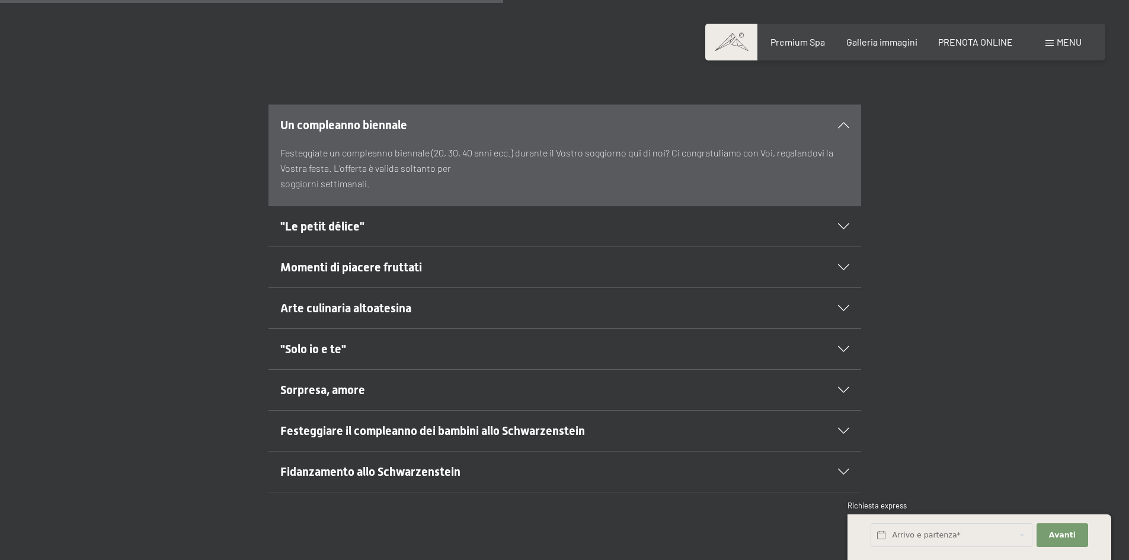
click at [465, 121] on div "Un compleanno biennale" at bounding box center [564, 125] width 569 height 40
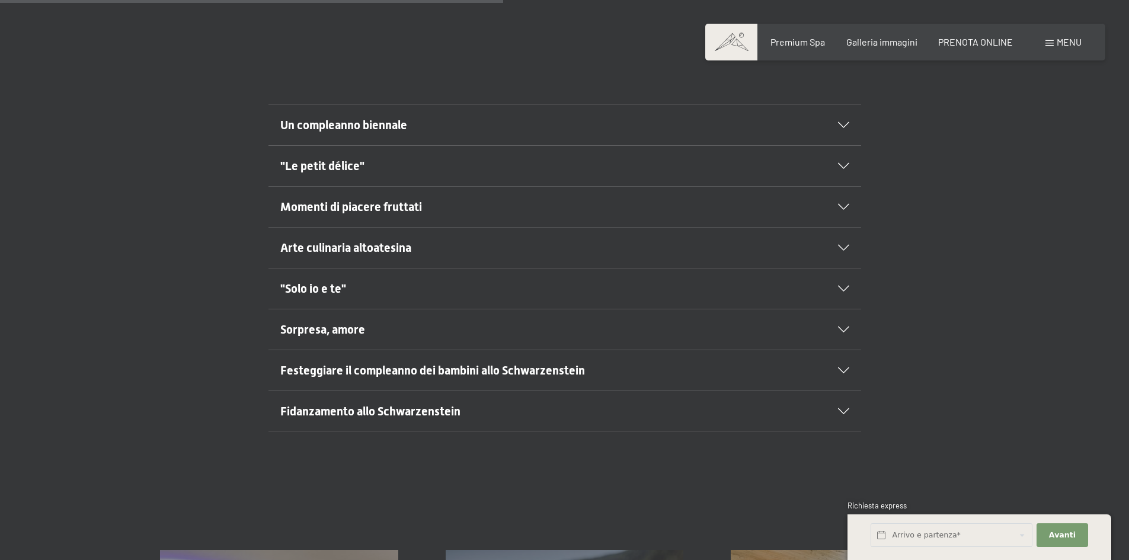
click at [411, 321] on h2 "Sorpresa, amore" at bounding box center [536, 329] width 512 height 17
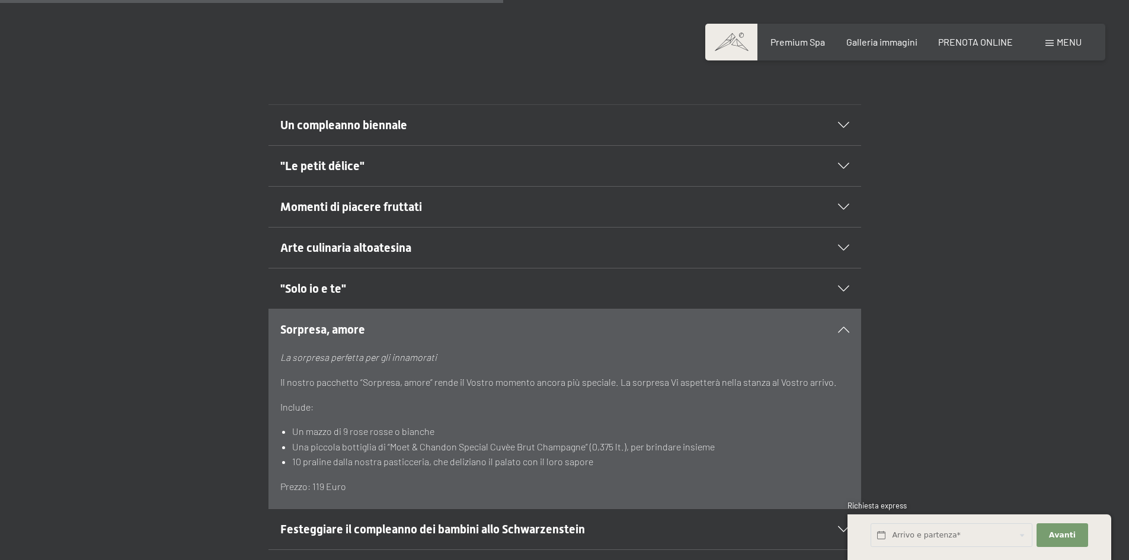
click at [433, 280] on h2 ""Solo io e te"" at bounding box center [536, 288] width 512 height 17
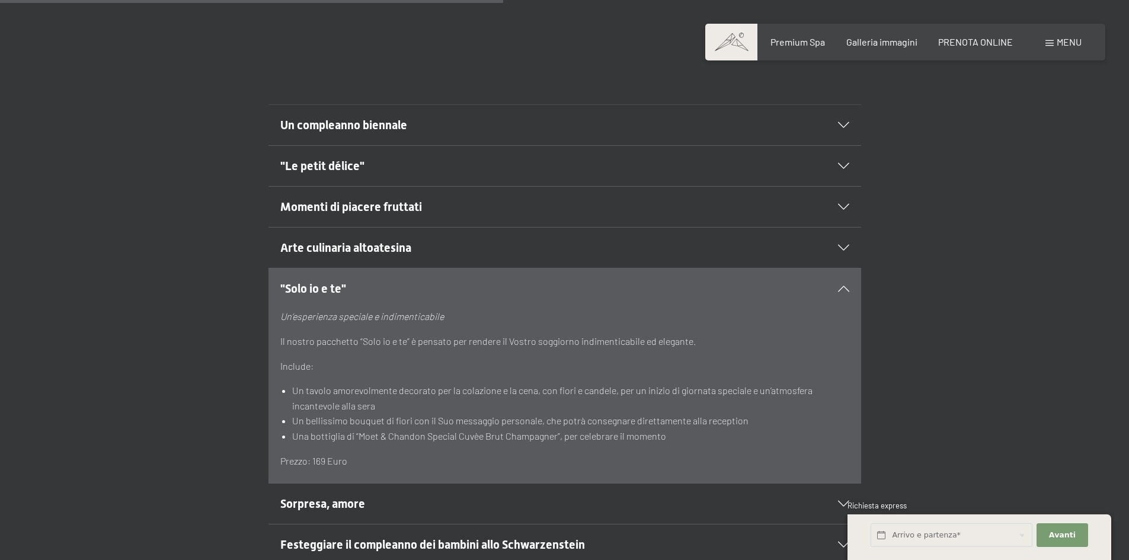
click at [420, 280] on h2 ""Solo io e te"" at bounding box center [536, 288] width 512 height 17
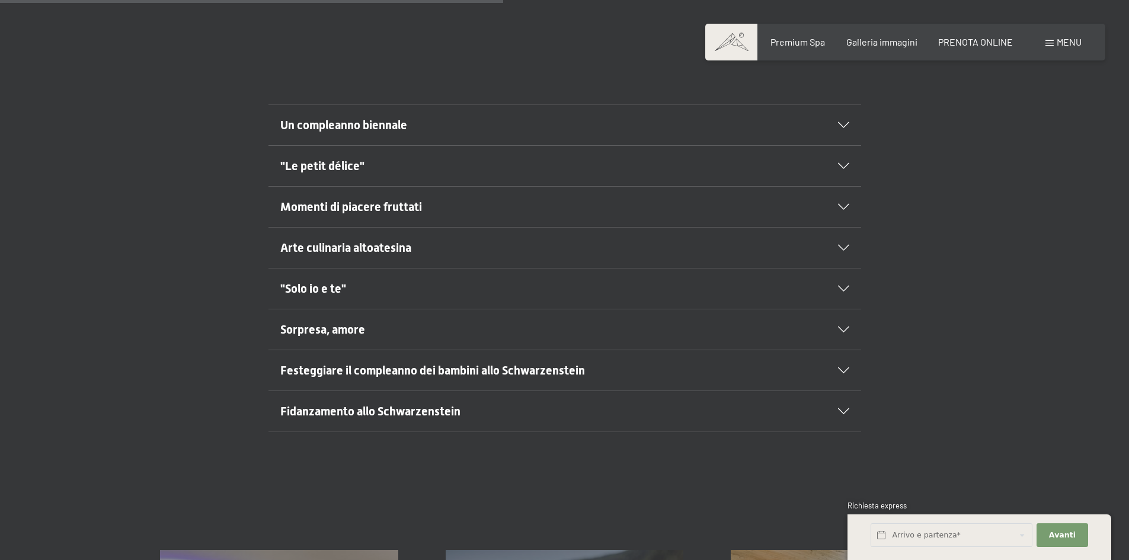
click at [494, 391] on div "Fidanzamento allo Schwarzenstein" at bounding box center [564, 411] width 569 height 40
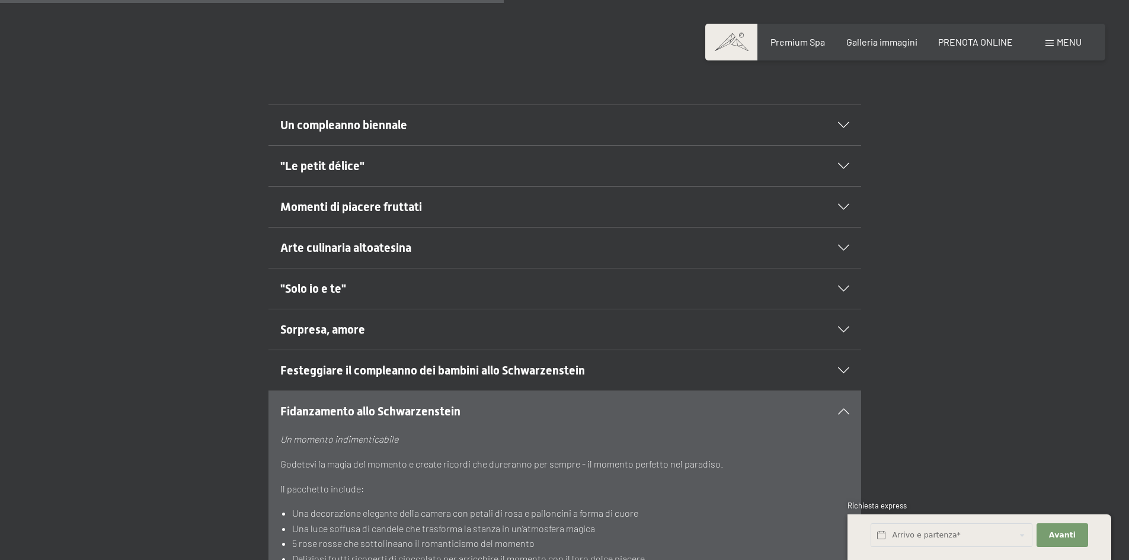
scroll to position [770, 0]
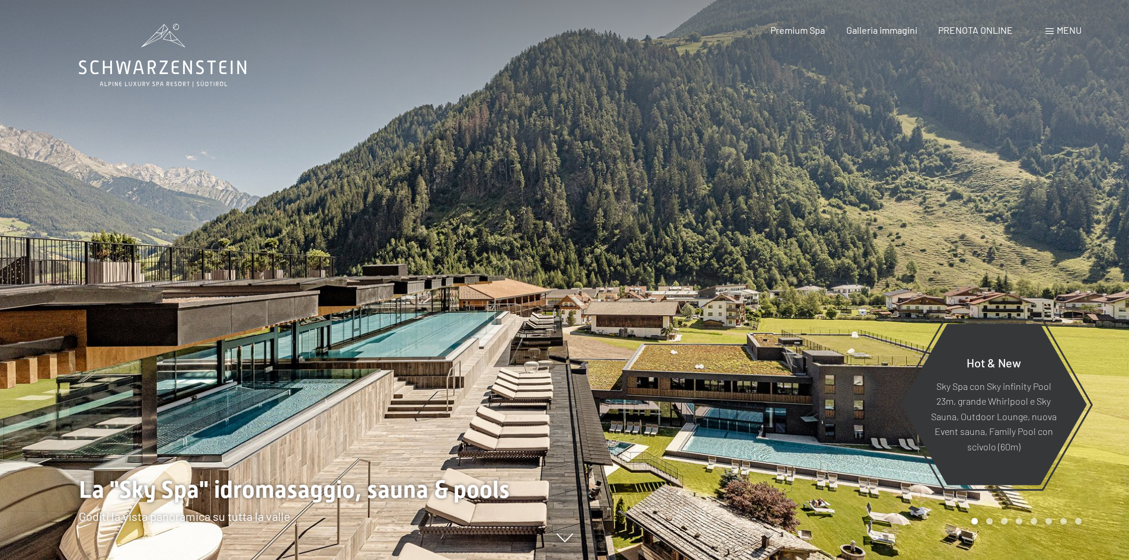
click at [1071, 35] on span "Menu" at bounding box center [1069, 29] width 25 height 11
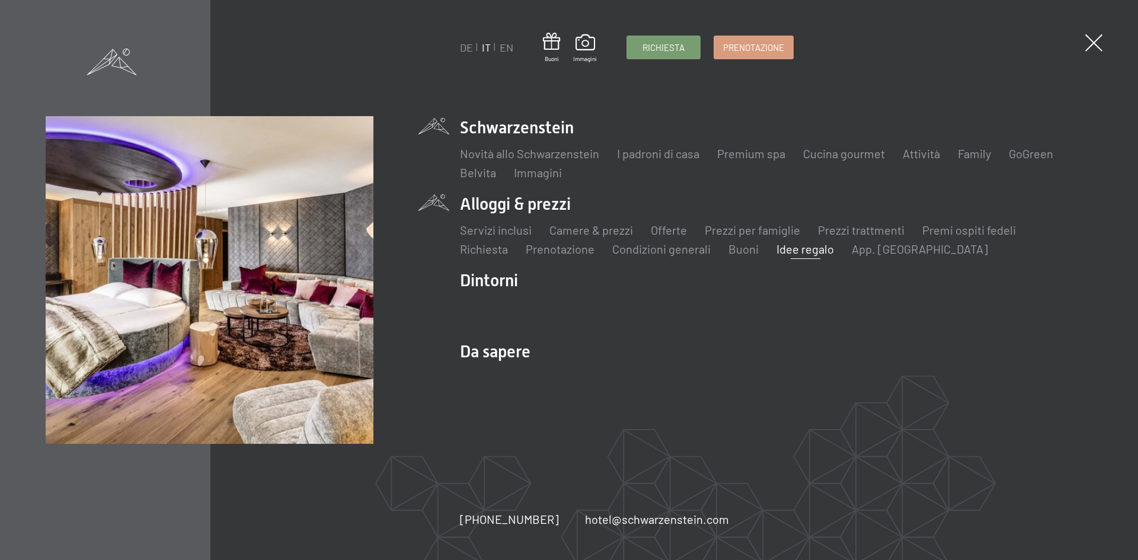
click at [811, 252] on link "Idee regalo" at bounding box center [804, 249] width 57 height 14
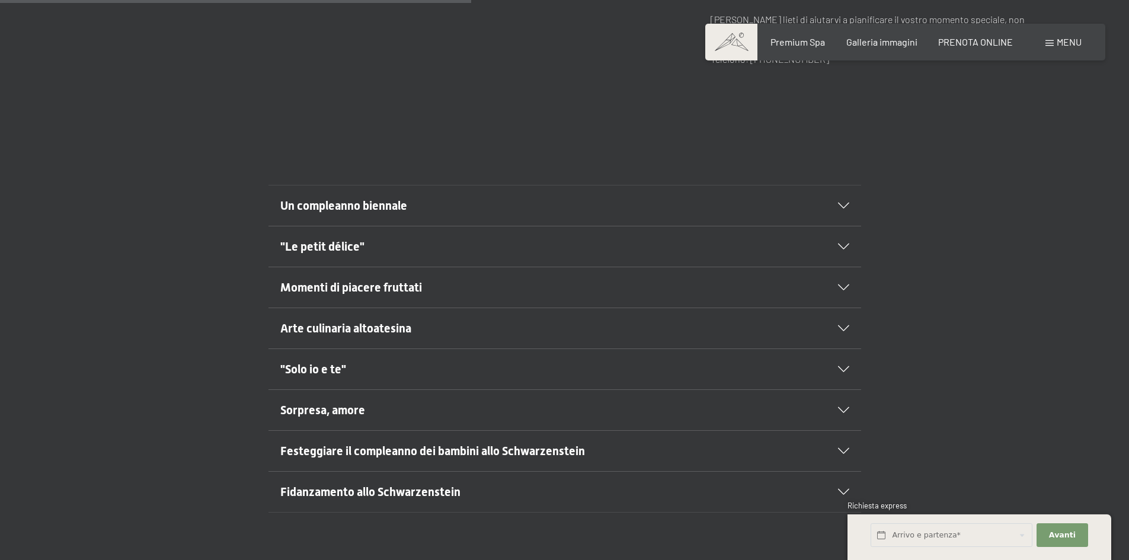
scroll to position [652, 0]
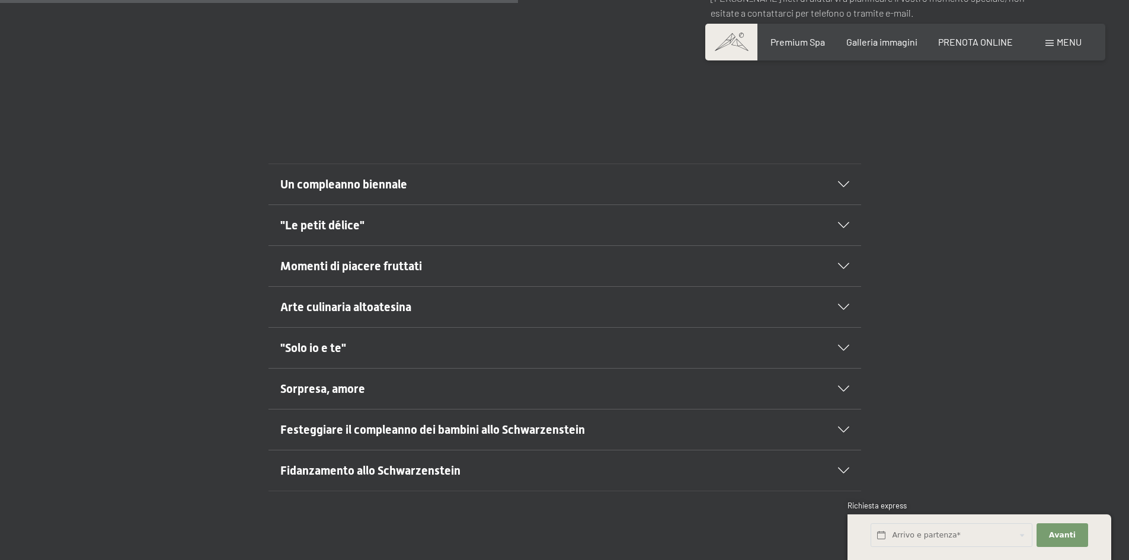
click at [617, 380] on h2 "Sorpresa, amore" at bounding box center [536, 388] width 512 height 17
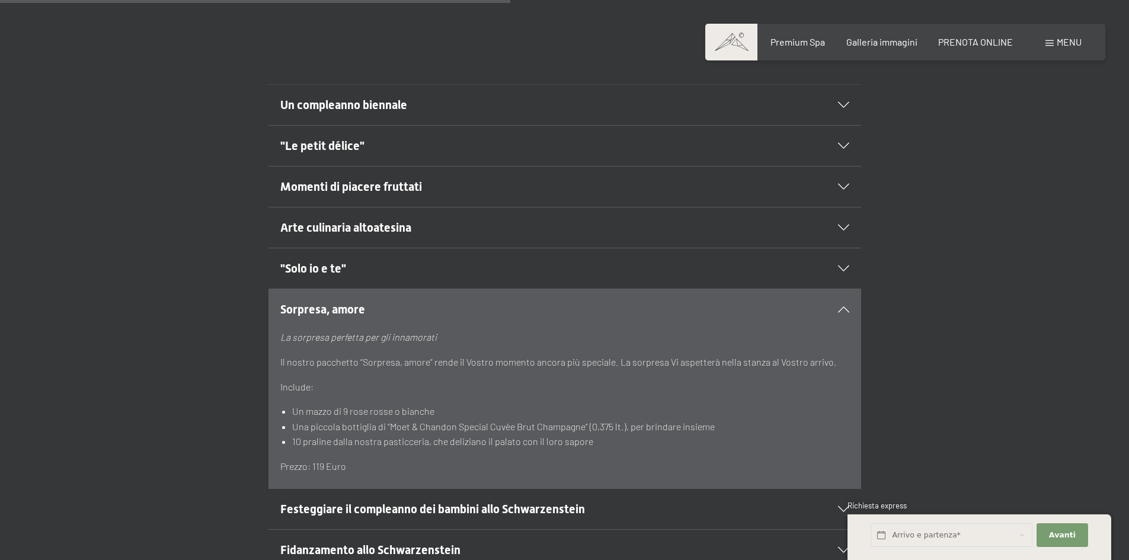
scroll to position [711, 0]
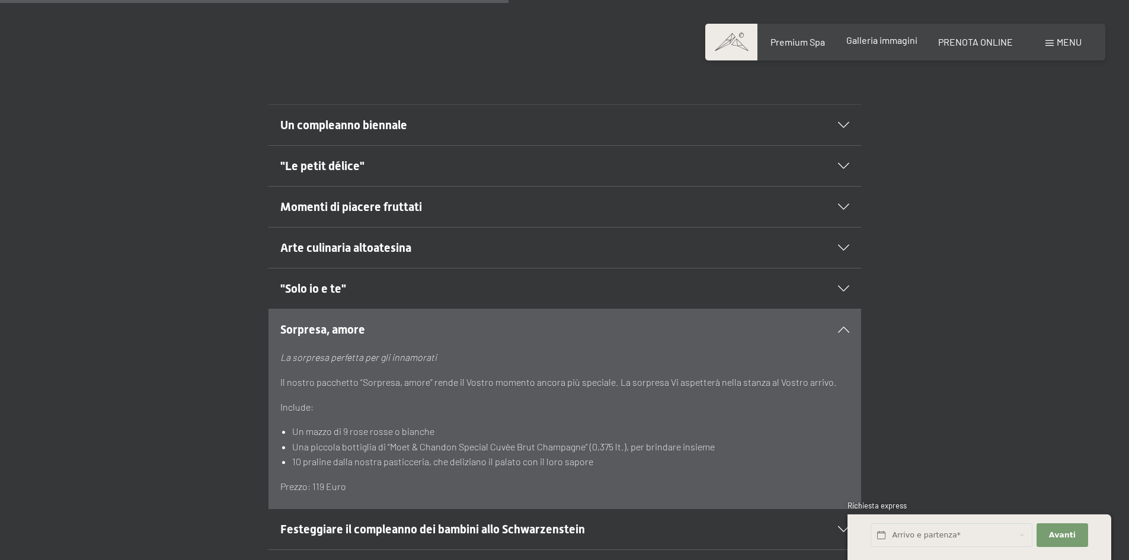
click at [885, 39] on span "Galleria immagini" at bounding box center [881, 39] width 71 height 11
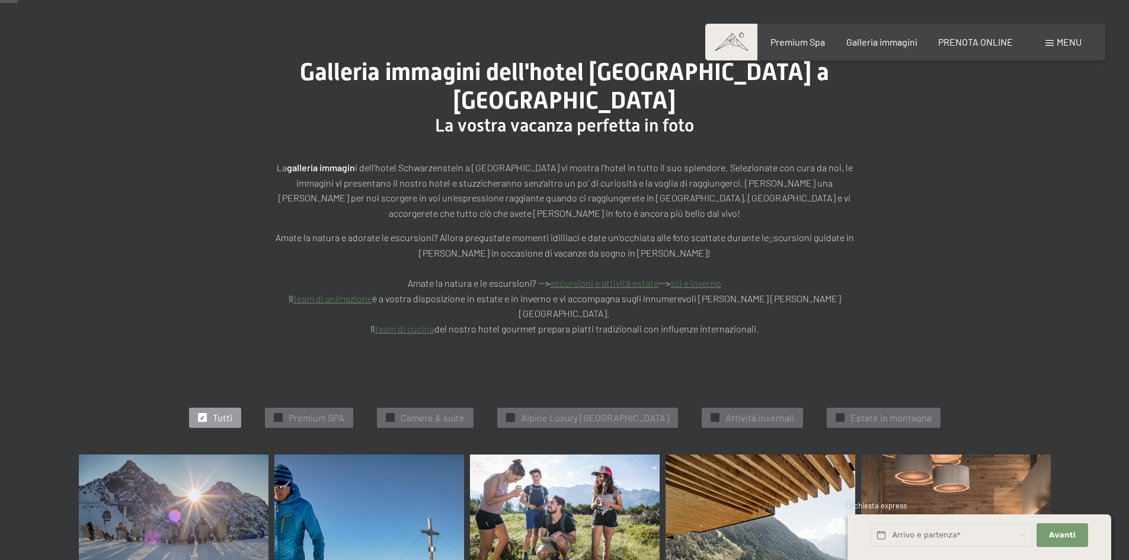
scroll to position [237, 0]
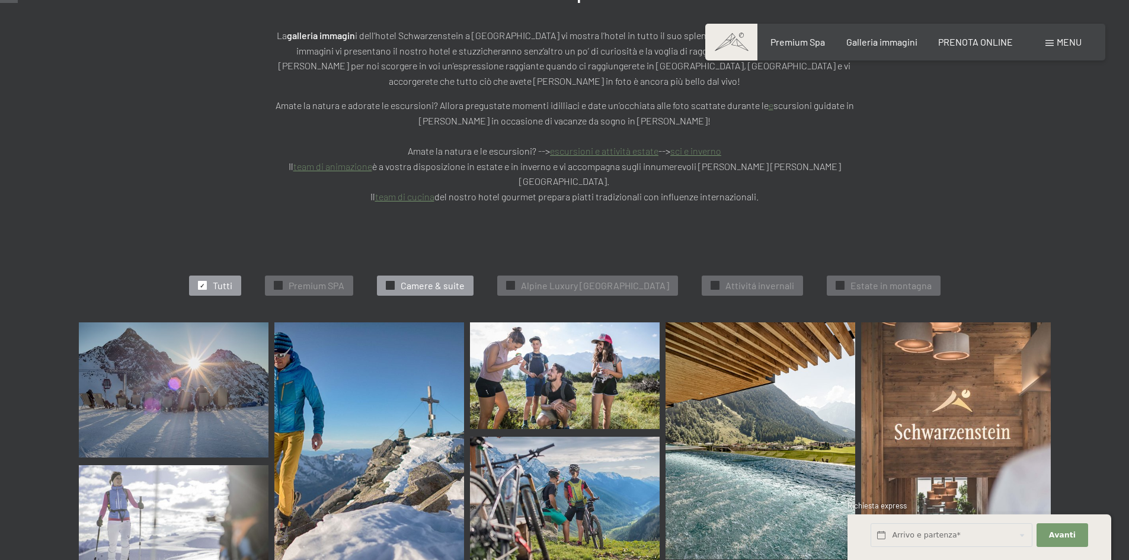
click at [401, 279] on span "Camere & suite" at bounding box center [433, 285] width 64 height 13
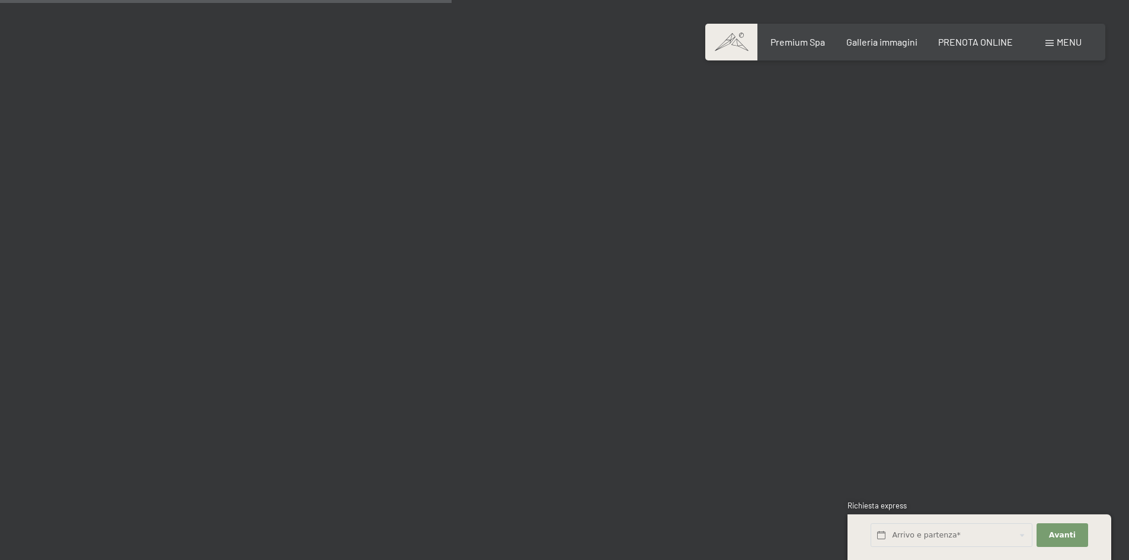
scroll to position [655, 0]
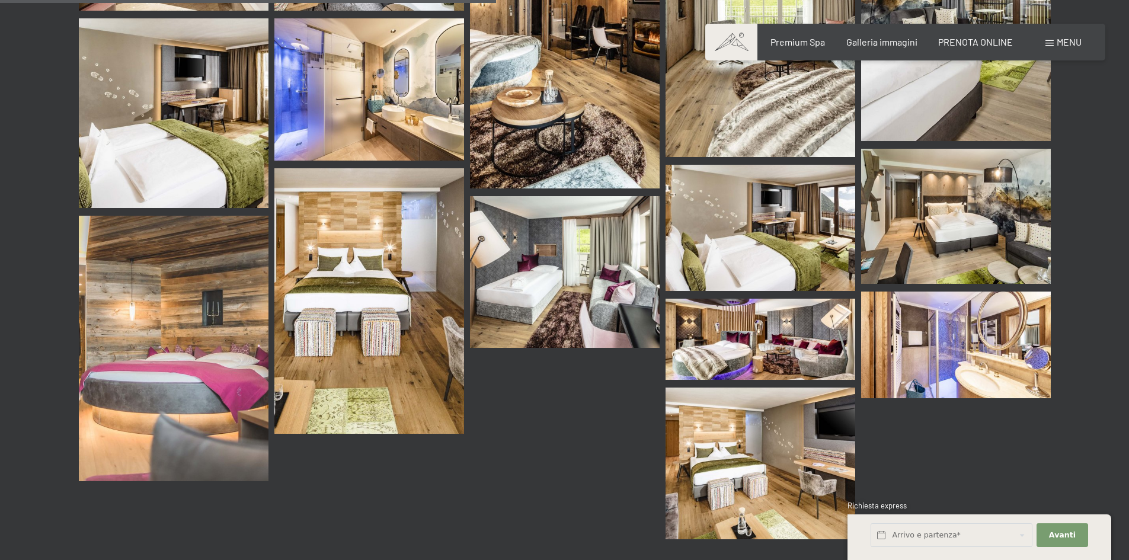
click at [741, 409] on img at bounding box center [760, 464] width 190 height 152
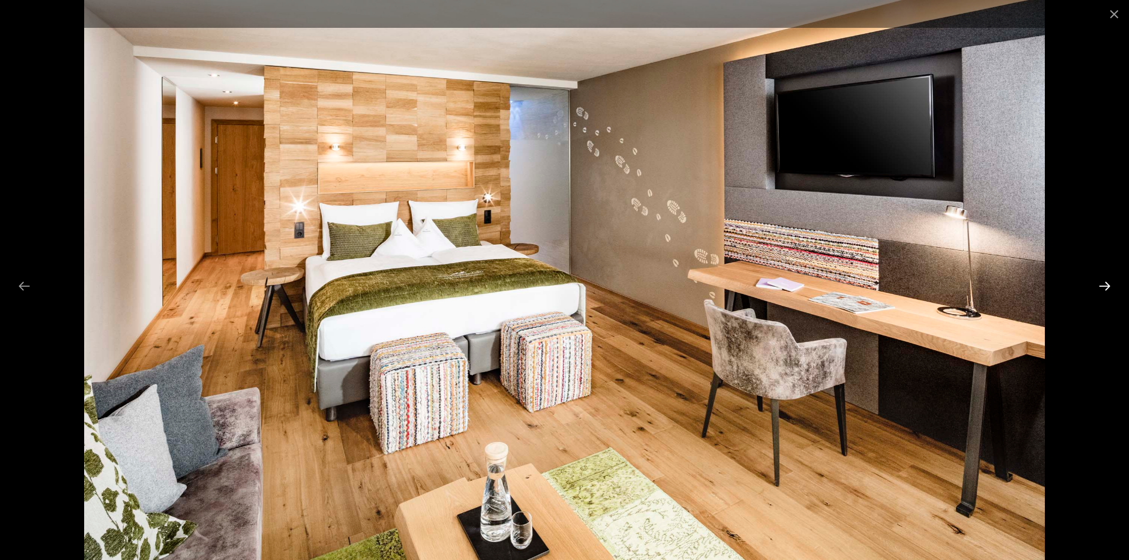
click at [1098, 288] on button "Next slide" at bounding box center [1104, 285] width 25 height 23
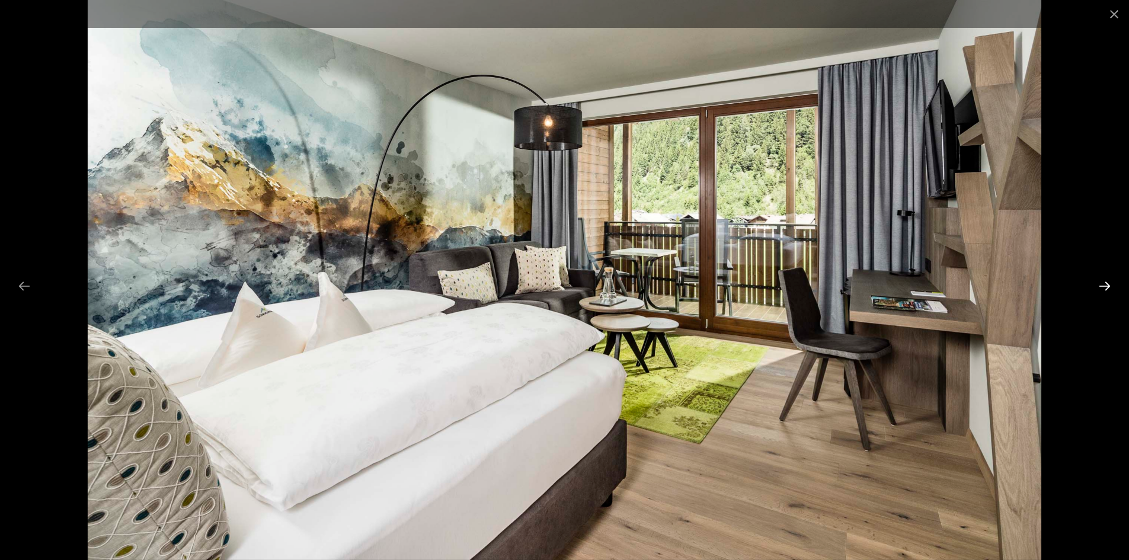
click at [1098, 288] on button "Next slide" at bounding box center [1104, 285] width 25 height 23
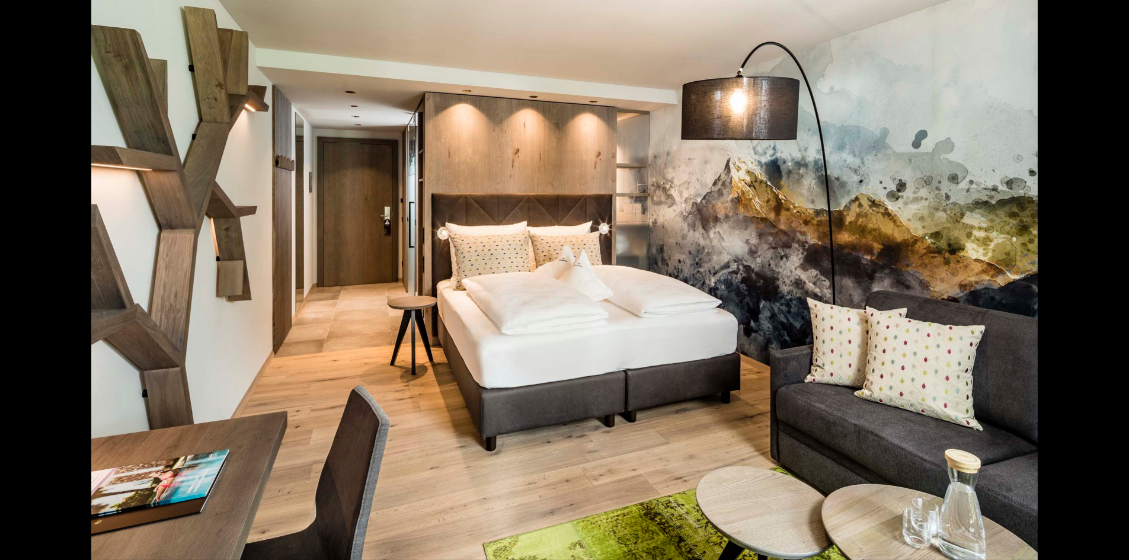
click at [1098, 288] on button "Next slide" at bounding box center [1110, 285] width 25 height 23
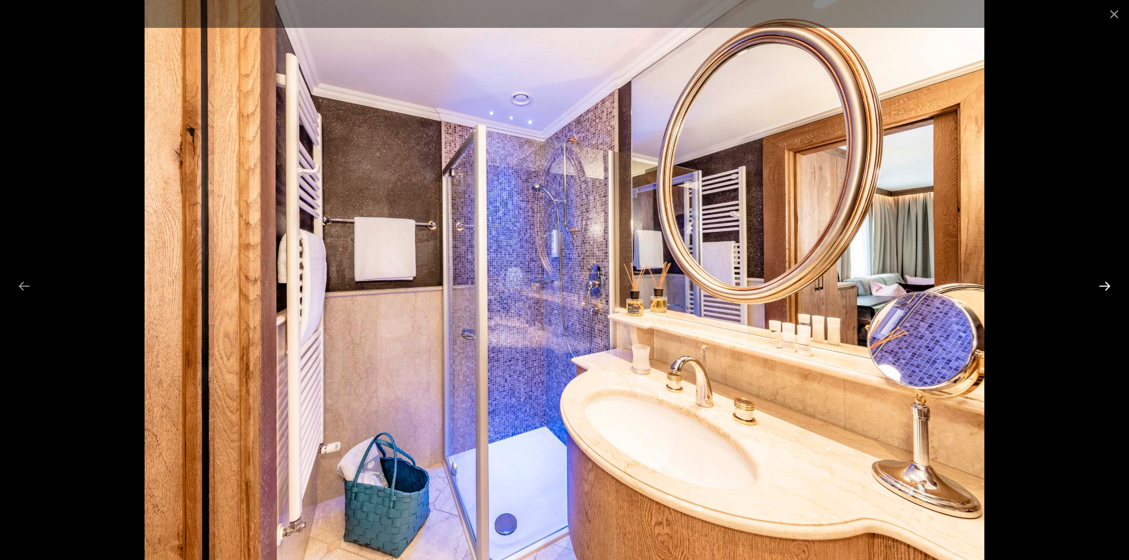
click at [1098, 288] on button "Next slide" at bounding box center [1104, 285] width 25 height 23
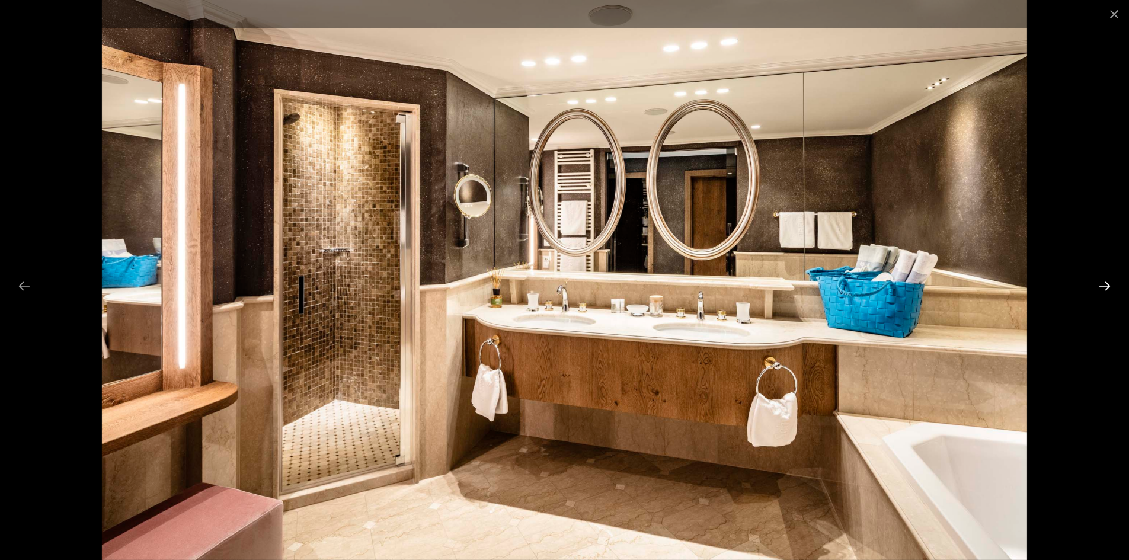
click at [1098, 288] on button "Next slide" at bounding box center [1104, 285] width 25 height 23
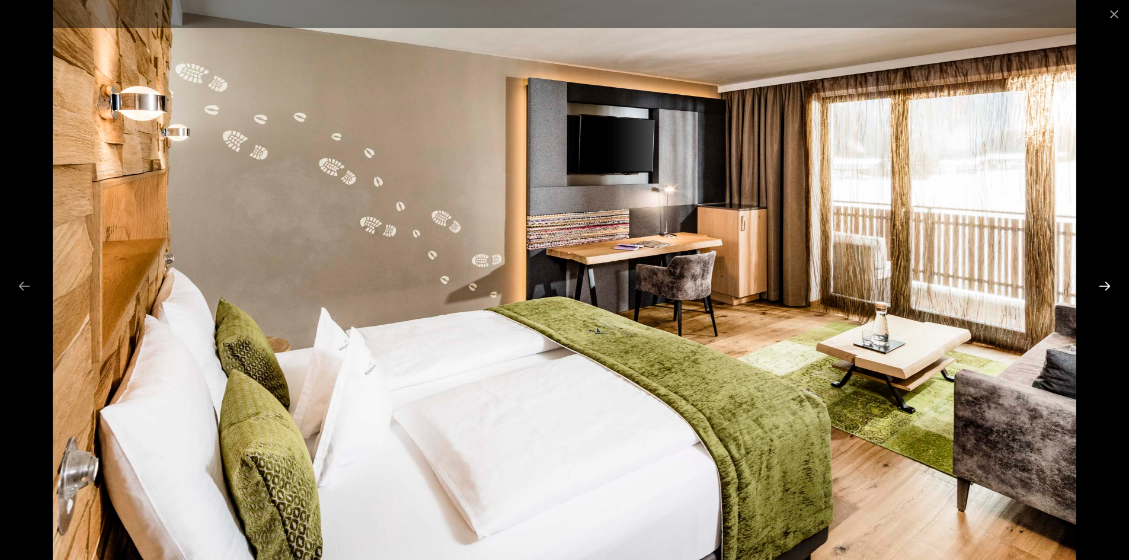
click at [1098, 288] on button "Next slide" at bounding box center [1104, 285] width 25 height 23
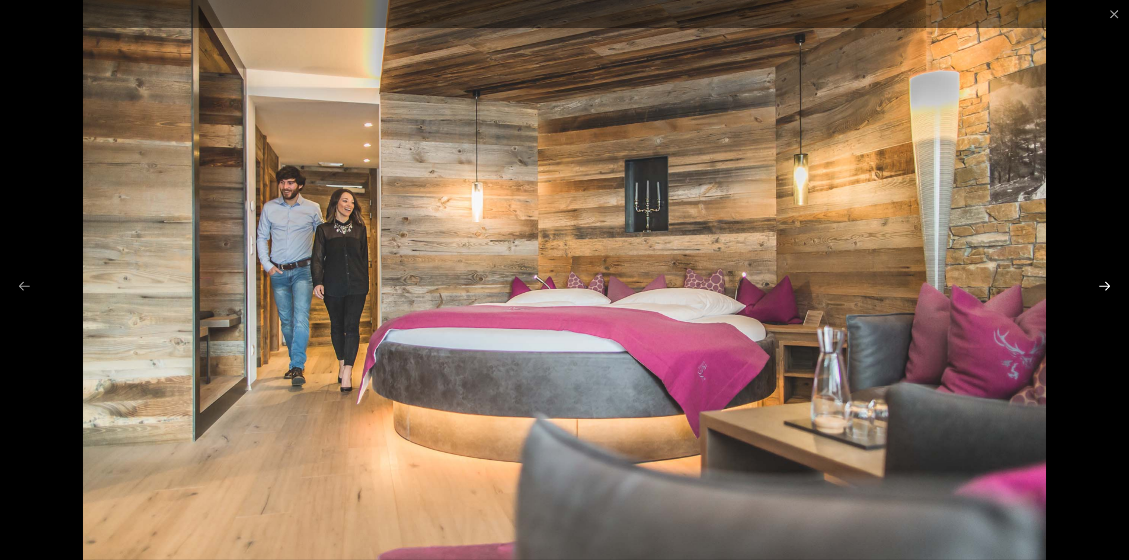
click at [1098, 288] on button "Next slide" at bounding box center [1104, 285] width 25 height 23
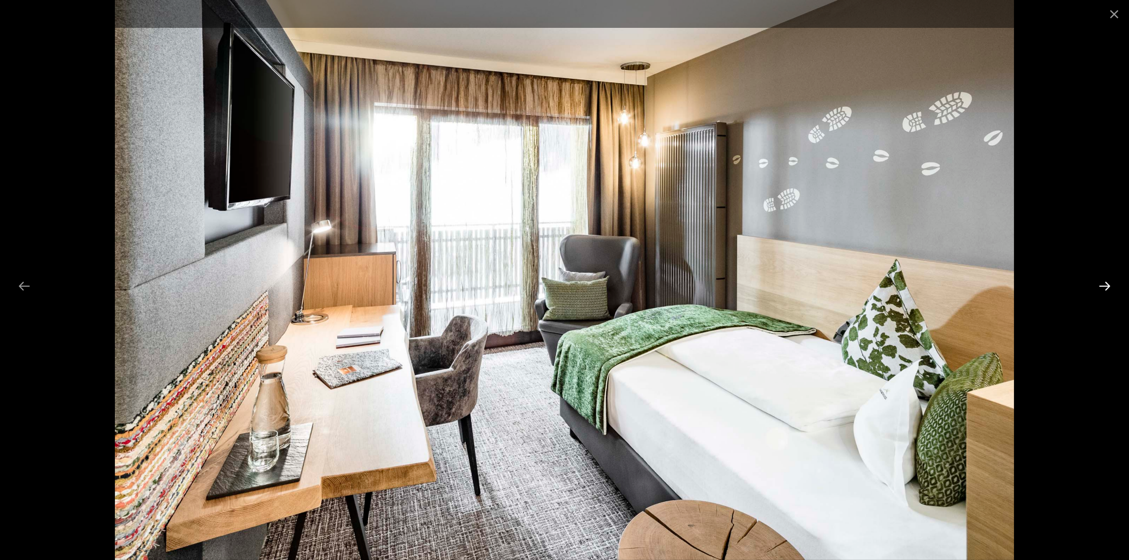
click at [1098, 288] on button "Next slide" at bounding box center [1104, 285] width 25 height 23
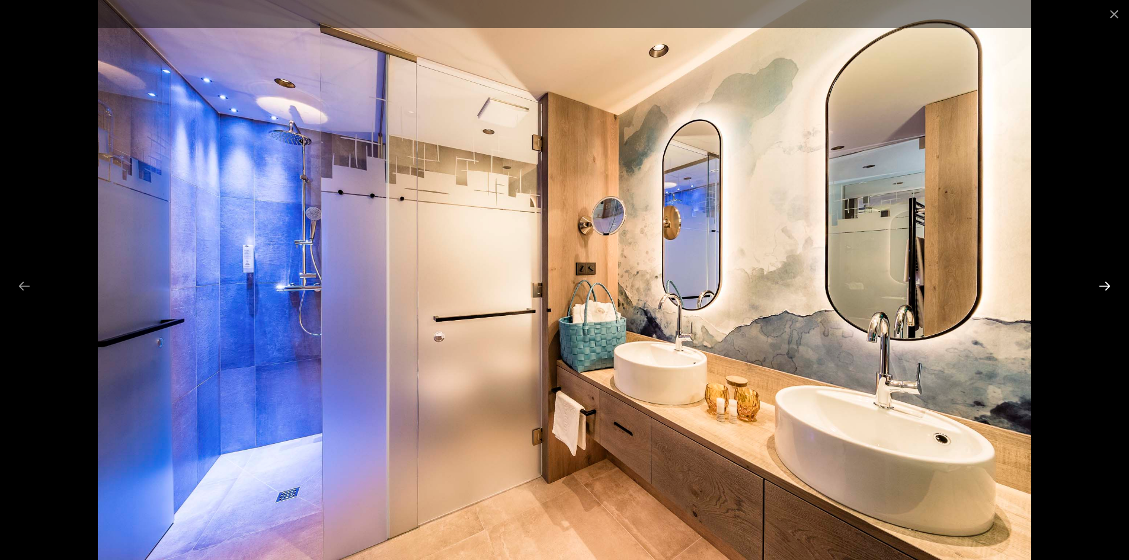
click at [1098, 288] on button "Next slide" at bounding box center [1104, 285] width 25 height 23
